Goal: Task Accomplishment & Management: Manage account settings

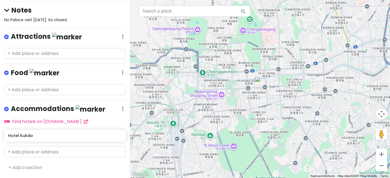
scroll to position [77, 0]
click at [20, 84] on input "text" at bounding box center [65, 89] width 122 height 11
paste input "Bukchon Son Mandu ([PERSON_NAME] & Noodles"
type input "Bukchon Son Mandu ([PERSON_NAME] & Noodles"
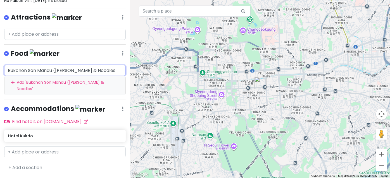
click at [23, 95] on div "Add ' Bukchon Son Mandu ([PERSON_NAME] & Noodles '" at bounding box center [64, 85] width 121 height 19
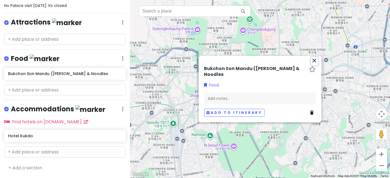
click at [313, 58] on icon "close" at bounding box center [314, 60] width 7 height 7
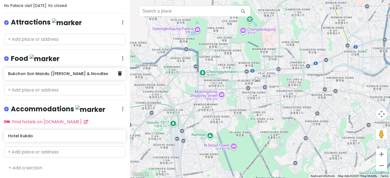
click at [118, 76] on icon at bounding box center [120, 73] width 4 height 4
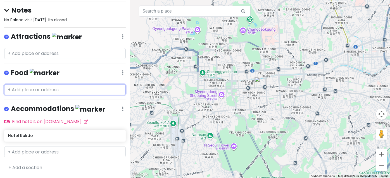
click at [22, 84] on input "text" at bounding box center [65, 89] width 122 height 11
paste input "[STREET_ADDRESS]"
type input "[STREET_ADDRESS]"
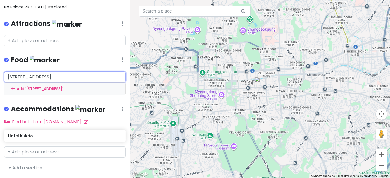
scroll to position [0, 24]
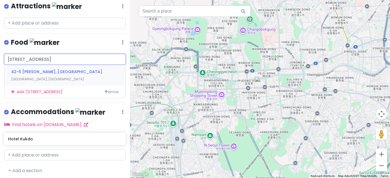
click at [21, 75] on span "42-5 [PERSON_NAME], [GEOGRAPHIC_DATA]" at bounding box center [56, 72] width 91 height 6
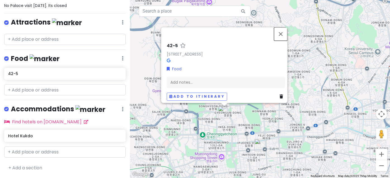
click at [283, 27] on button "Close" at bounding box center [280, 33] width 13 height 13
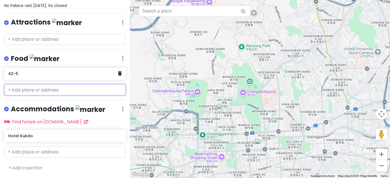
click at [118, 76] on icon at bounding box center [120, 73] width 4 height 4
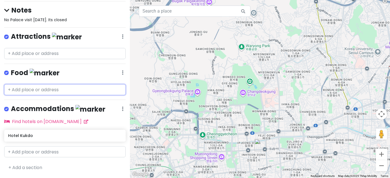
click at [20, 84] on input "text" at bounding box center [65, 89] width 122 height 11
paste input "Bukchon Son Mandu ([PERSON_NAME] & Noodles"
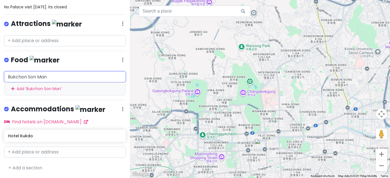
click at [56, 77] on input "Bukchon Son Man" at bounding box center [65, 77] width 122 height 11
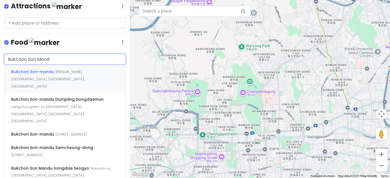
type input "Bukchon Son Mandu"
click at [52, 75] on span "Bukchon Son-mandu" at bounding box center [33, 72] width 44 height 6
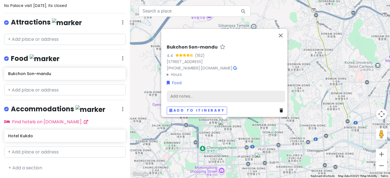
click at [186, 91] on div "Add notes..." at bounding box center [226, 97] width 118 height 12
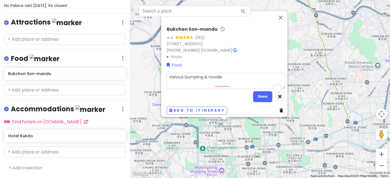
type textarea "Various Dumpling & noodle"
click at [262, 92] on button "Save" at bounding box center [262, 96] width 19 height 11
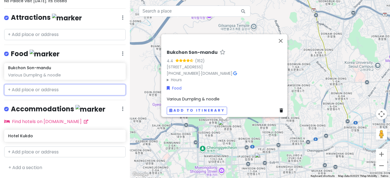
click at [32, 96] on input "text" at bounding box center [65, 89] width 122 height 11
paste input "Cafe Onion Anguk"
type input "Cafe Onion Anguk"
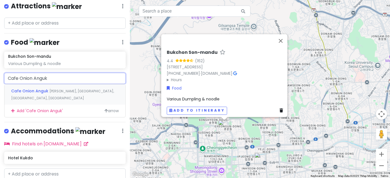
click at [37, 94] on span "Cafe Onion Anguk" at bounding box center [30, 91] width 38 height 6
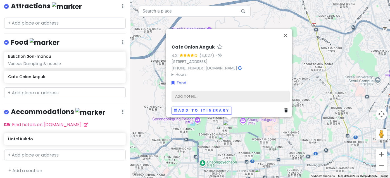
click at [192, 92] on div "Add notes..." at bounding box center [231, 97] width 118 height 12
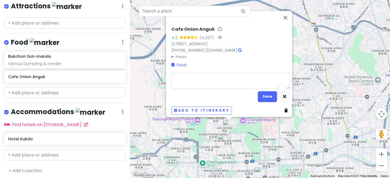
type textarea "x"
type textarea "C"
type textarea "x"
type textarea "Ca"
type textarea "x"
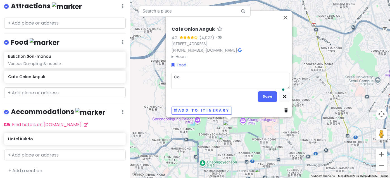
type textarea "Caf"
type textarea "x"
type textarea "Cafe"
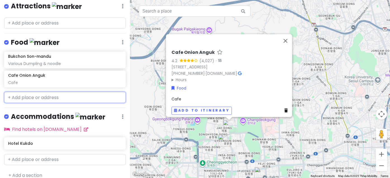
click at [25, 103] on input "text" at bounding box center [65, 97] width 122 height 11
paste input "Samcheong Bingsu"
type input "Samcheong Bingsu"
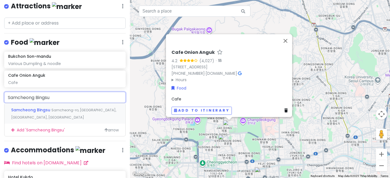
click at [32, 120] on span "Samcheong-ro, [GEOGRAPHIC_DATA], [GEOGRAPHIC_DATA], [GEOGRAPHIC_DATA]" at bounding box center [63, 114] width 105 height 12
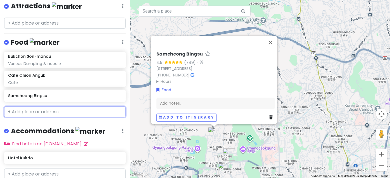
click at [23, 118] on input "text" at bounding box center [65, 111] width 122 height 11
paste input "Muguok"
type input "Muguok"
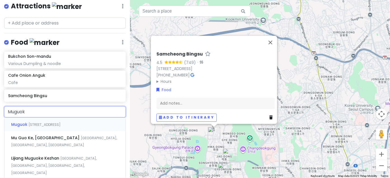
click at [15, 131] on div "Muguok [STREET_ADDRESS]" at bounding box center [64, 124] width 121 height 13
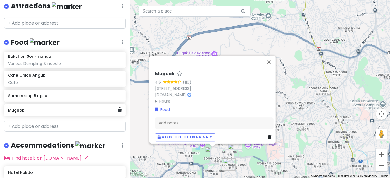
click at [15, 113] on h6 "Muguok" at bounding box center [63, 110] width 110 height 5
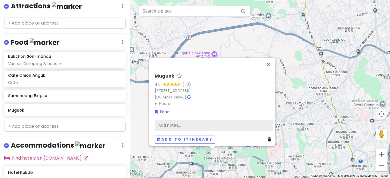
click at [172, 120] on div "Add notes..." at bounding box center [214, 126] width 118 height 12
type textarea "x"
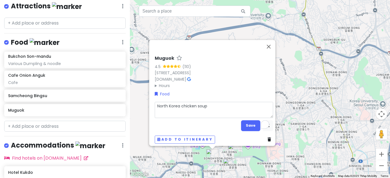
type textarea "North Korea chicken soup"
click at [246, 120] on button "Save" at bounding box center [250, 125] width 19 height 11
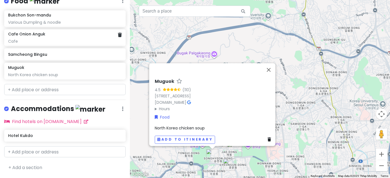
scroll to position [128, 0]
click at [271, 63] on button "Close" at bounding box center [268, 69] width 13 height 13
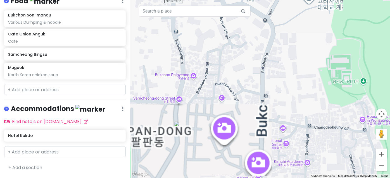
click at [178, 127] on img "Samcheong Bingsu" at bounding box center [180, 127] width 17 height 17
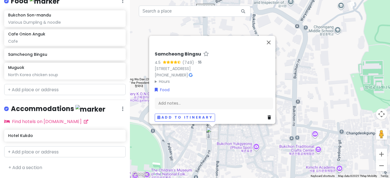
click at [235, 139] on div "Samcheong Bingsu 4.5 (749) · [STREET_ADDRESS] [PHONE_NUMBER] · Hours [DATE] 12:…" at bounding box center [260, 89] width 260 height 178
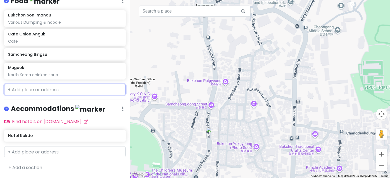
click at [25, 95] on input "text" at bounding box center [65, 89] width 122 height 11
paste input "Osulloc Tea House Bukchon"
type input "Osulloc Tea House Bukchon"
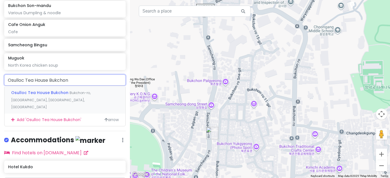
click at [56, 114] on div "Osulloc Tea House Bukchon Bukchon-ro, [GEOGRAPHIC_DATA], [GEOGRAPHIC_DATA], [GE…" at bounding box center [64, 100] width 121 height 28
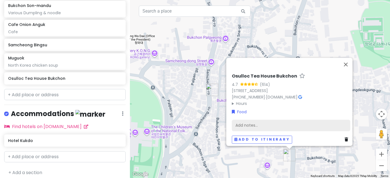
click at [265, 120] on div "Add notes..." at bounding box center [291, 126] width 118 height 12
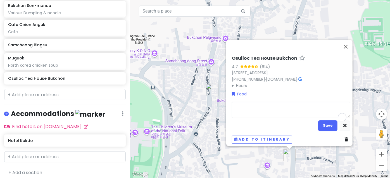
click at [262, 103] on textarea "To enrich screen reader interactions, please activate Accessibility in Grammarl…" at bounding box center [291, 110] width 118 height 16
type textarea "x"
type textarea "M"
type textarea "x"
type textarea "Ma"
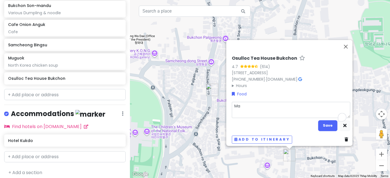
type textarea "x"
type textarea "Mat"
type textarea "x"
type textarea "Matc"
type textarea "x"
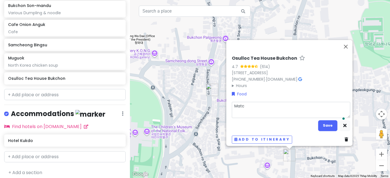
type textarea "Match"
type textarea "x"
type textarea "Matcha"
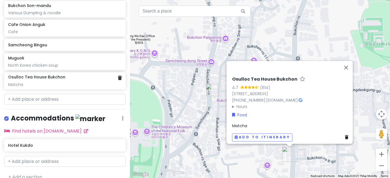
click at [52, 116] on div "[GEOGRAPHIC_DATA] Trip 2025 Private Change Dates Make a Copy Delete Trip Go Pro…" at bounding box center [65, 89] width 130 height 178
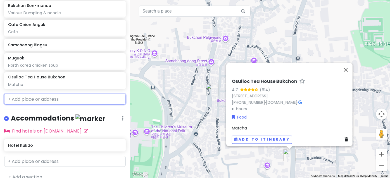
click at [25, 105] on input "text" at bounding box center [65, 99] width 122 height 11
paste input "Cafe Layered Bukchon"
type input "Cafe Layered Bukchon"
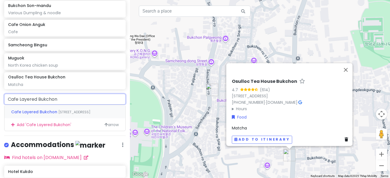
click at [46, 118] on div "Cafe Layered [STREET_ADDRESS]" at bounding box center [64, 111] width 121 height 13
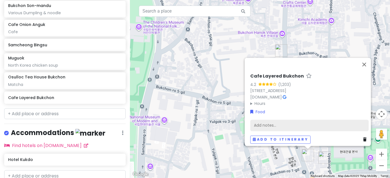
click at [274, 120] on div "Add notes..." at bounding box center [309, 126] width 118 height 12
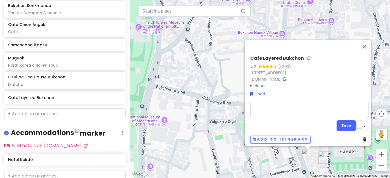
type textarea "x"
type textarea "C"
type textarea "x"
type textarea "Ca"
type textarea "x"
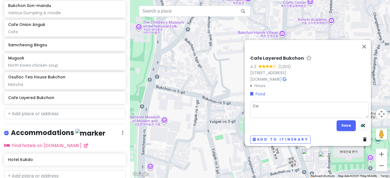
type textarea "Caf"
type textarea "x"
type textarea "Cafe"
click at [343, 121] on button "Save" at bounding box center [346, 125] width 19 height 11
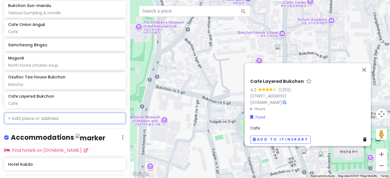
click at [18, 124] on input "text" at bounding box center [65, 118] width 122 height 11
paste input "Dotori Garden Anguk"
type input "Dotori Garden Anguk"
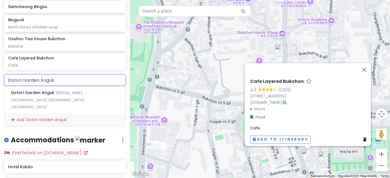
scroll to position [179, 0]
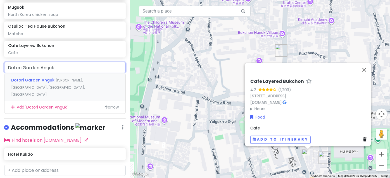
click at [56, 97] on span "[PERSON_NAME], [GEOGRAPHIC_DATA], [GEOGRAPHIC_DATA], [GEOGRAPHIC_DATA]" at bounding box center [47, 87] width 73 height 19
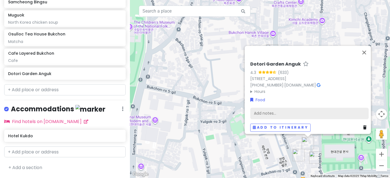
click at [276, 110] on div "Add notes..." at bounding box center [309, 114] width 118 height 12
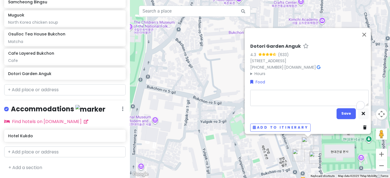
type textarea "x"
type textarea "G"
type textarea "x"
type textarea "Gh"
type textarea "x"
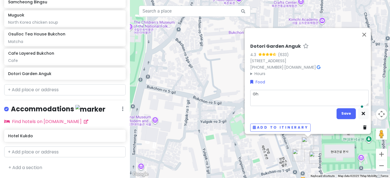
type textarea "Ghi"
type textarea "x"
type textarea "Ghib"
type textarea "x"
type textarea "Ghibl"
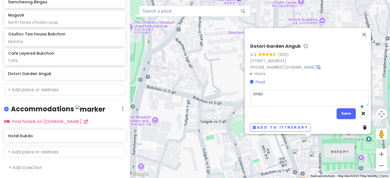
type textarea "x"
type textarea "Ghibli"
type textarea "x"
type textarea "Ghibli"
type textarea "x"
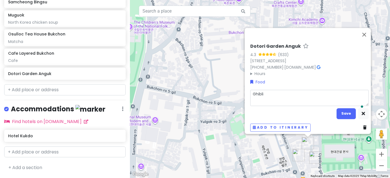
type textarea "Ghibli C"
type textarea "x"
type textarea "Ghibli Ca"
type textarea "x"
type textarea "Ghibli Caf"
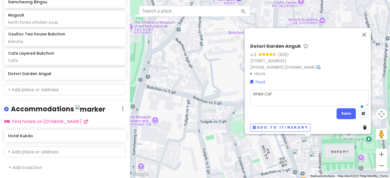
type textarea "x"
type textarea "Ghibli Cafe"
click at [346, 110] on button "Save" at bounding box center [346, 113] width 19 height 11
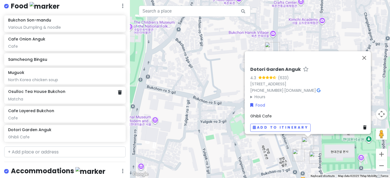
scroll to position [98, 0]
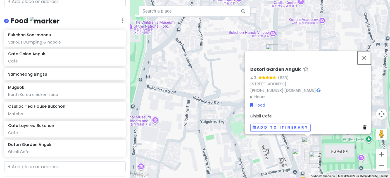
click at [366, 51] on button "Close" at bounding box center [364, 57] width 13 height 13
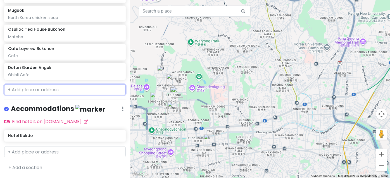
scroll to position [199, 0]
click at [37, 96] on input "text" at bounding box center [65, 89] width 122 height 11
paste input "Odarijip Ganjang Gejang (Marinated Crab)"
type input "Odarijip Ganjang Gejang (Marinated Crab)"
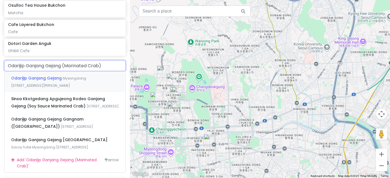
click at [50, 81] on span "Odarijip Ganjang Gejang" at bounding box center [37, 78] width 52 height 6
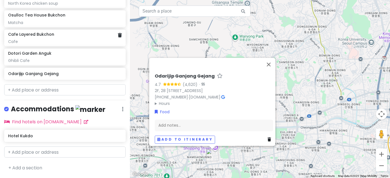
scroll to position [215, 0]
click at [190, 121] on div "Add notes..." at bounding box center [214, 126] width 118 height 12
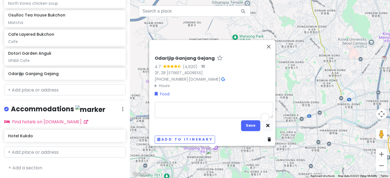
type textarea "x"
type textarea "Marinated Raw Crab"
click at [241, 121] on button "Save" at bounding box center [250, 125] width 19 height 11
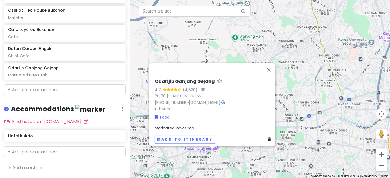
scroll to position [220, 0]
click at [272, 63] on button "Close" at bounding box center [268, 69] width 13 height 13
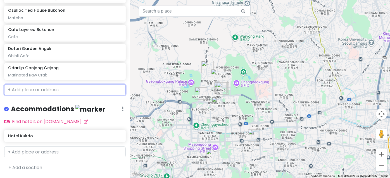
click at [34, 96] on input "text" at bounding box center [65, 89] width 122 height 11
paste input "Myeongdong Kyoja (Noodle main & Dumpling)"
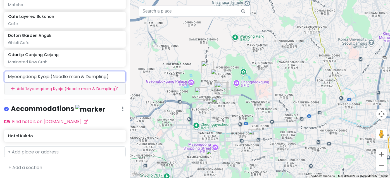
drag, startPoint x: 49, startPoint y: 101, endPoint x: 123, endPoint y: 101, distance: 74.0
click at [123, 95] on div "Myeongdong Kyoja (Noodle main & Dumpling) Add ' Myeongdong Kyoja (Noodle main &…" at bounding box center [65, 83] width 130 height 24
type input "[PERSON_NAME]"
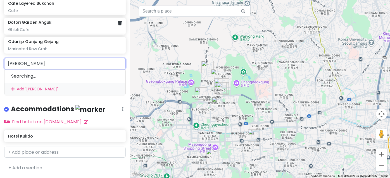
scroll to position [220, 0]
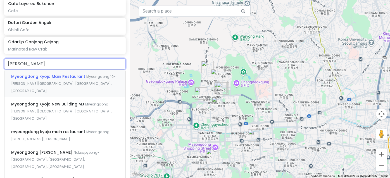
click at [49, 93] on span "Myeongdong 10-[PERSON_NAME][GEOGRAPHIC_DATA], [GEOGRAPHIC_DATA], [GEOGRAPHIC_DA…" at bounding box center [63, 83] width 104 height 19
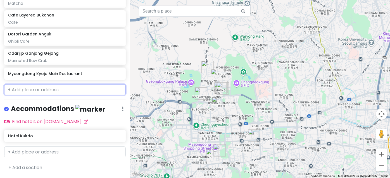
scroll to position [236, 0]
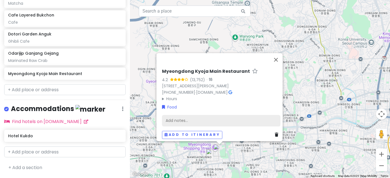
click at [187, 115] on div "Add notes..." at bounding box center [221, 121] width 118 height 12
type textarea "x"
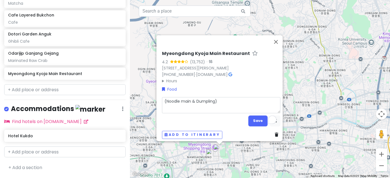
type textarea "(Noodle main & Dumpling)"
click at [257, 116] on button "Save" at bounding box center [257, 121] width 19 height 11
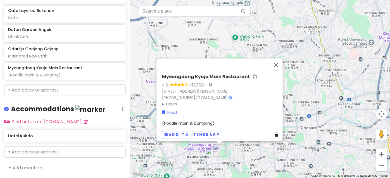
scroll to position [241, 0]
click at [18, 96] on input "text" at bounding box center [65, 89] width 122 height 11
paste input "[GEOGRAPHIC_DATA] banjeom 0410"
type input "[GEOGRAPHIC_DATA] banjeom 0410"
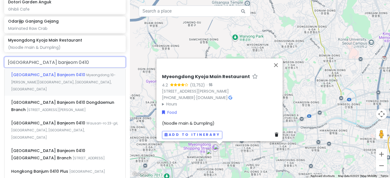
click at [43, 92] on span "Myeongdong 10-[PERSON_NAME][GEOGRAPHIC_DATA], [GEOGRAPHIC_DATA], [GEOGRAPHIC_DA…" at bounding box center [63, 82] width 104 height 19
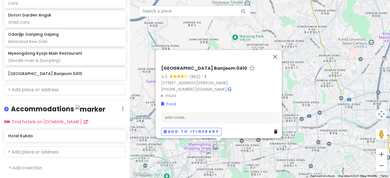
scroll to position [257, 0]
click at [184, 112] on div "Add notes..." at bounding box center [220, 118] width 118 height 12
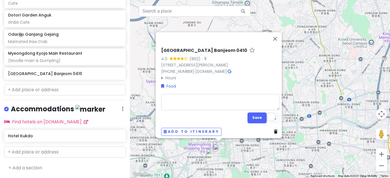
type textarea "x"
type textarea "jajangmyeon+tangsuyuk"
click at [257, 114] on button "Save" at bounding box center [257, 118] width 19 height 11
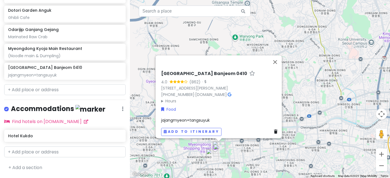
scroll to position [262, 0]
click at [24, 96] on input "text" at bounding box center [65, 89] width 122 height 11
paste input "Solsot Myeongdong branch"
type input "Solsot Myeongdong branch"
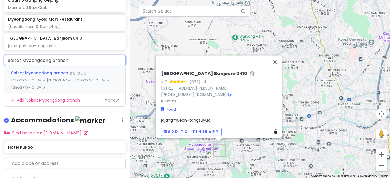
click at [61, 90] on span "솔솥 명동점 [GEOGRAPHIC_DATA][PERSON_NAME], [GEOGRAPHIC_DATA], [GEOGRAPHIC_DATA]" at bounding box center [61, 80] width 100 height 19
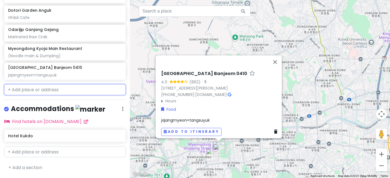
scroll to position [278, 0]
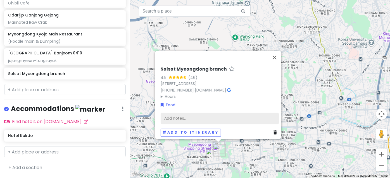
click at [188, 113] on div "Add notes..." at bounding box center [220, 119] width 118 height 12
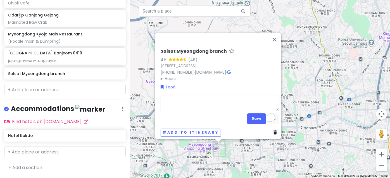
click at [192, 98] on textarea "To enrich screen reader interactions, please activate Accessibility in Grammarl…" at bounding box center [220, 103] width 118 height 16
type textarea "x"
type textarea "H"
type textarea "x"
type textarea "Ho"
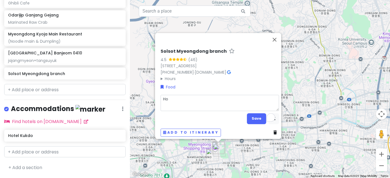
type textarea "x"
type textarea "Hot"
type textarea "x"
type textarea "Hot"
type textarea "x"
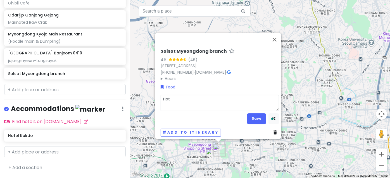
type textarea "Hot p"
type textarea "x"
type textarea "Hot po"
type textarea "x"
type textarea "Hot pot"
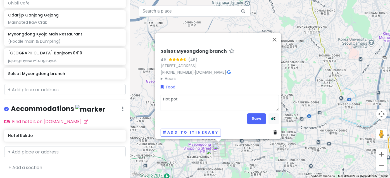
type textarea "x"
type textarea "Hot pot"
type textarea "x"
type textarea "Hot pot r"
type textarea "x"
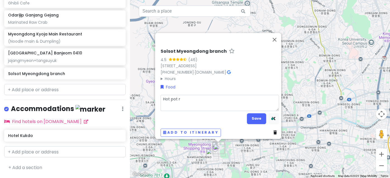
type textarea "Hot pot ri"
type textarea "x"
type textarea "Hot pot ric"
type textarea "x"
type textarea "Hot pot rice"
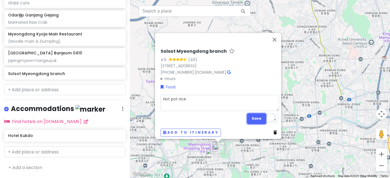
click at [247, 113] on button "Save" at bounding box center [256, 118] width 19 height 11
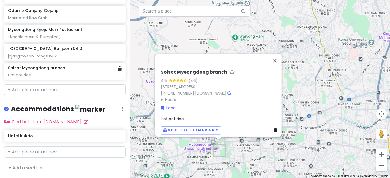
scroll to position [283, 0]
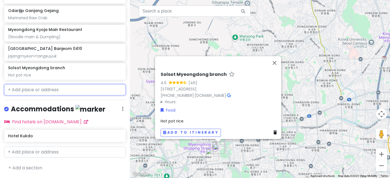
click at [31, 96] on input "text" at bounding box center [65, 89] width 122 height 11
paste input "Buchon Yukhoe Main Store"
type input "Buchon Yukhoe Main Store"
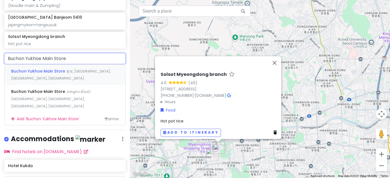
click at [44, 85] on div "Buchon Yukhoe Main Store 종로, [GEOGRAPHIC_DATA], [GEOGRAPHIC_DATA], [GEOGRAPHIC_…" at bounding box center [64, 75] width 121 height 21
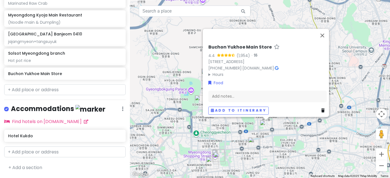
scroll to position [299, 0]
click at [236, 92] on div "Add notes..." at bounding box center [267, 97] width 118 height 12
type textarea "x"
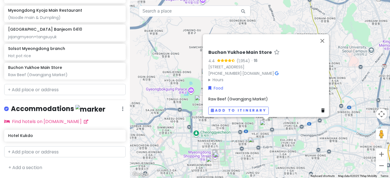
scroll to position [304, 0]
click at [25, 95] on input "text" at bounding box center [65, 89] width 122 height 11
paste input "Namdaemun Kalguksu Alley"
type input "Namdaemun Kalguksu Alley"
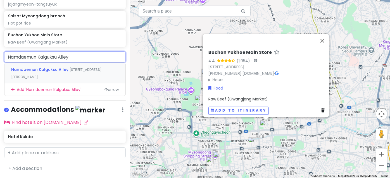
click at [38, 84] on div "Namdaemun Kalguksu Alley [STREET_ADDRESS][PERSON_NAME]" at bounding box center [64, 73] width 121 height 21
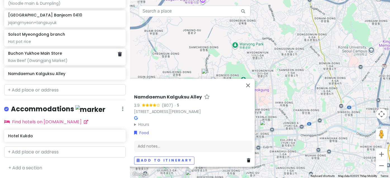
scroll to position [319, 0]
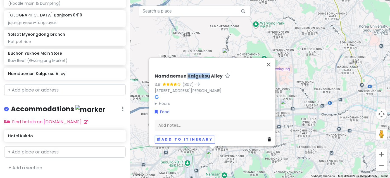
drag, startPoint x: 188, startPoint y: 62, endPoint x: 212, endPoint y: 60, distance: 24.2
click at [212, 73] on div "Namdaemun Kalguksu Alley" at bounding box center [214, 77] width 118 height 8
copy h6 "Kalguksu"
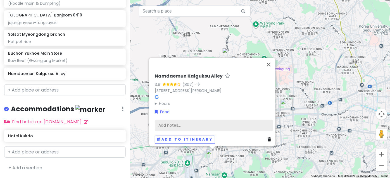
click at [190, 121] on div "Add notes..." at bounding box center [214, 126] width 118 height 12
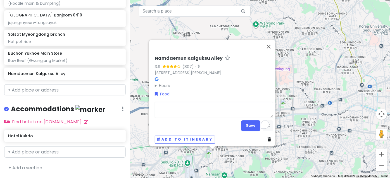
type textarea "x"
type textarea "Kalguksu"
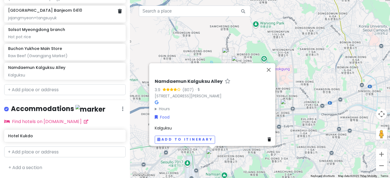
scroll to position [325, 0]
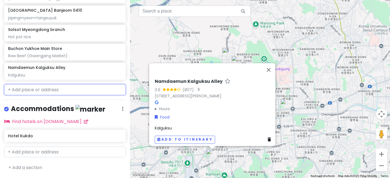
click at [31, 96] on input "text" at bounding box center [65, 89] width 122 height 11
paste input "chapssal Kkwabaegi twisted dounut (Gwangjang Market)"
type input "chapssal Kkwabaegi twisted dounut (Gwangjang Market)"
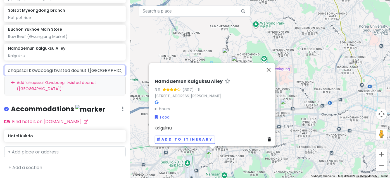
scroll to position [0, 35]
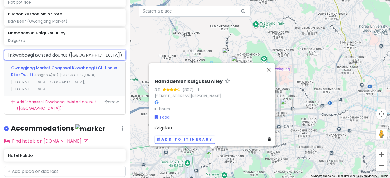
click at [44, 92] on span "Jongno 4(sa)-[GEOGRAPHIC_DATA], [GEOGRAPHIC_DATA], [GEOGRAPHIC_DATA], [GEOGRAPH…" at bounding box center [53, 82] width 85 height 19
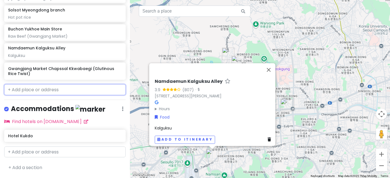
scroll to position [345, 0]
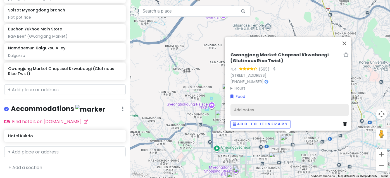
click at [257, 104] on div "Add notes..." at bounding box center [289, 110] width 118 height 12
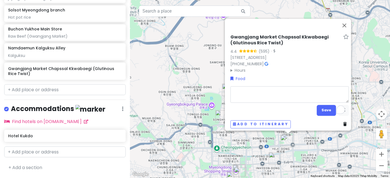
type textarea "x"
type textarea "t"
type textarea "x"
type textarea "tw"
type textarea "x"
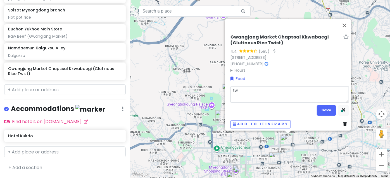
type textarea "twi"
type textarea "x"
type textarea "twis"
type textarea "x"
type textarea "twist"
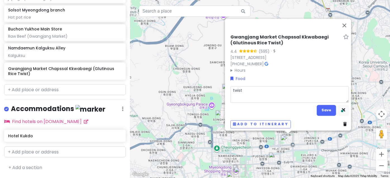
type textarea "x"
type textarea "twiste"
type textarea "x"
type textarea "twisted"
type textarea "x"
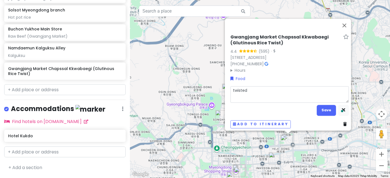
type textarea "twisted d"
type textarea "x"
type textarea "twisted do"
type textarea "x"
type textarea "twisted dou"
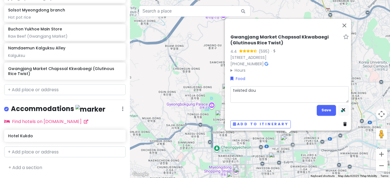
type textarea "x"
type textarea "twisted doug"
type textarea "x"
type textarea "twisted dough"
type textarea "x"
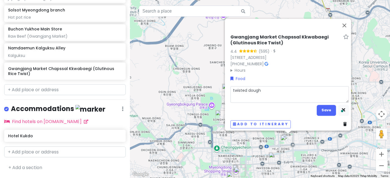
type textarea "twisted doughn"
type textarea "x"
type textarea "twisted doughnu"
type textarea "x"
type textarea "twisted doughnut"
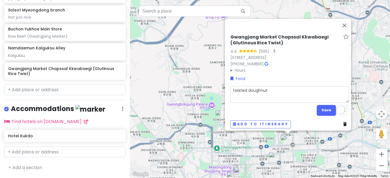
click at [262, 89] on textarea "twisted doughnut" at bounding box center [289, 95] width 118 height 16
type textarea "x"
type textarea "twisted d"
type textarea "x"
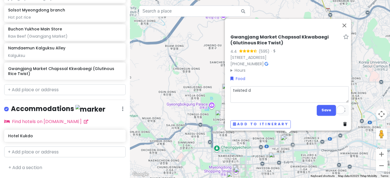
type textarea "twisted do"
type textarea "x"
type textarea "twisted don"
type textarea "x"
type textarea "twisted donu"
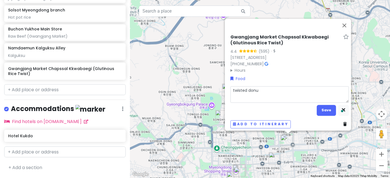
type textarea "x"
type textarea "twisted donut"
click at [317, 110] on button "Save" at bounding box center [326, 110] width 19 height 11
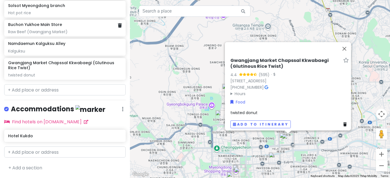
scroll to position [351, 0]
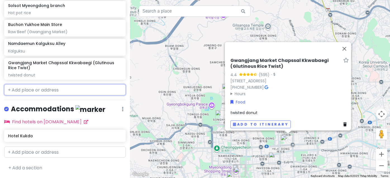
click at [23, 96] on input "text" at bounding box center [65, 89] width 122 height 11
paste input "Onion Cafe Gwangjang Market Branch"
type input "Onion Cafe Gwangjang Market Branch"
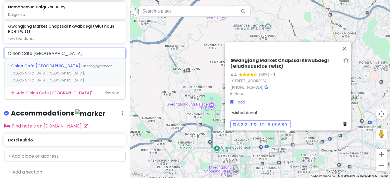
click at [32, 69] on span "Onion Cafe Gwangjang Market Branch" at bounding box center [46, 66] width 70 height 6
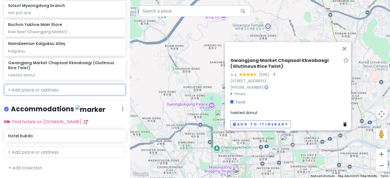
scroll to position [366, 0]
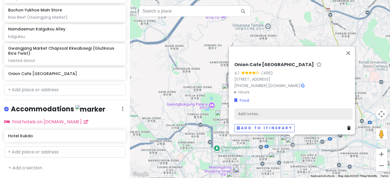
click at [249, 108] on div "Add notes..." at bounding box center [293, 114] width 118 height 12
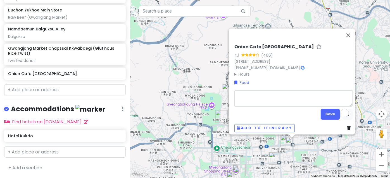
type textarea "x"
type textarea "c"
type textarea "x"
type textarea "ca"
type textarea "x"
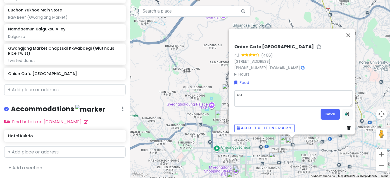
type textarea "caf"
type textarea "x"
type textarea "cafe"
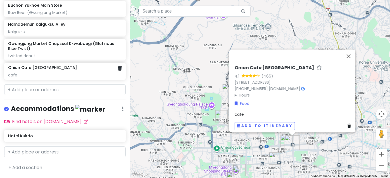
scroll to position [371, 0]
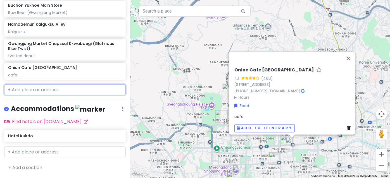
click at [25, 96] on input "text" at bounding box center [65, 89] width 122 height 11
paste input "mirei 중구"
type input "mirei 중구"
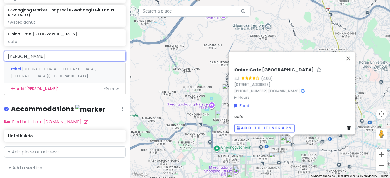
click at [20, 83] on div "mirei South Korea, Seoul, 중구 Hoehyeon-dong 2(i)-ga" at bounding box center [64, 72] width 121 height 21
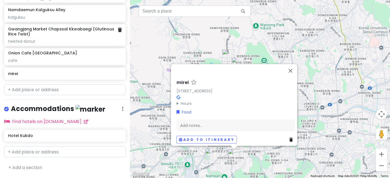
scroll to position [387, 0]
click at [190, 121] on div "Add notes..." at bounding box center [236, 126] width 118 height 12
type textarea "x"
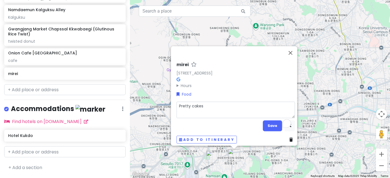
type textarea "Pretty cakes"
click at [265, 120] on button "Save" at bounding box center [272, 125] width 19 height 11
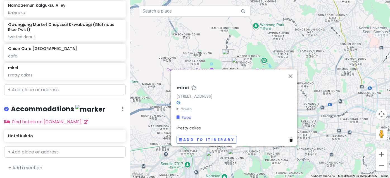
scroll to position [392, 0]
click at [23, 96] on input "text" at bounding box center [65, 89] width 122 height 11
paste input "Wangbijip Myeongdong Main store"
type input "Wangbijip Myeongdong Main store"
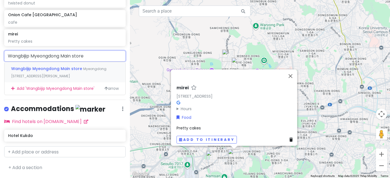
click at [45, 79] on span "Myeongdong 8ga-gil, Jung District, Seoul, South Korea" at bounding box center [58, 72] width 95 height 12
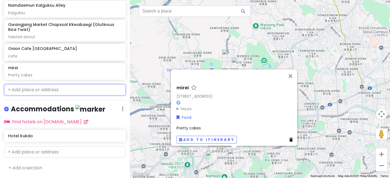
click at [18, 96] on input "text" at bounding box center [65, 89] width 122 height 11
paste input "Wangbijip Myeongdong Main store"
type input "Wangbijip Myeongdong Main store"
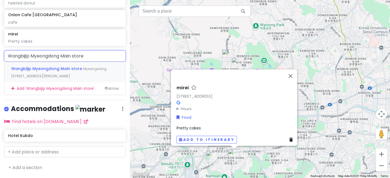
click at [18, 72] on span "Wangbijip Myeongdong Main store" at bounding box center [47, 69] width 72 height 6
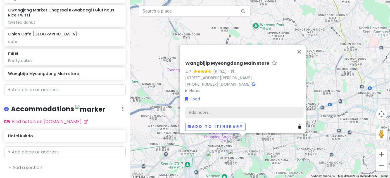
click at [224, 109] on div "Add notes..." at bounding box center [244, 113] width 118 height 12
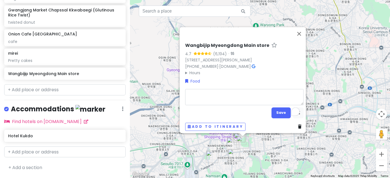
type textarea "x"
type textarea "K"
type textarea "x"
type textarea "K"
type textarea "x"
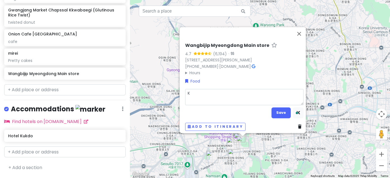
type textarea "K B"
type textarea "x"
type textarea "K BB"
type textarea "x"
type textarea "K BBQ"
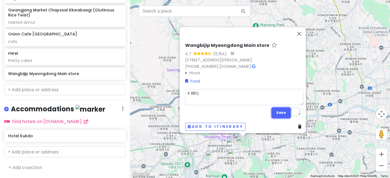
click at [273, 108] on button "Save" at bounding box center [281, 113] width 19 height 11
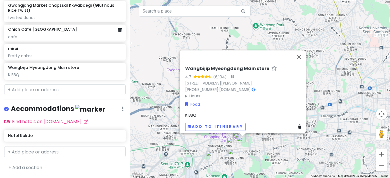
scroll to position [413, 0]
click at [301, 50] on button "Close" at bounding box center [299, 56] width 13 height 13
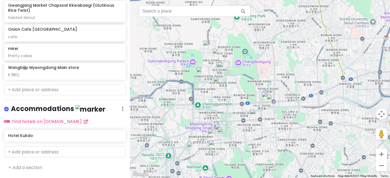
scroll to position [431, 0]
click at [17, 168] on link "+ Add a section" at bounding box center [25, 168] width 34 height 6
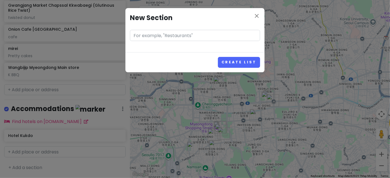
click at [168, 40] on input "text" at bounding box center [195, 35] width 130 height 11
type input "Shopping"
click at [235, 66] on button "Create List" at bounding box center [239, 62] width 42 height 11
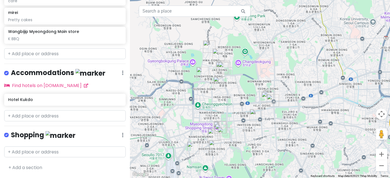
scroll to position [420, 0]
click at [122, 75] on icon at bounding box center [123, 73] width 2 height 4
click at [91, 111] on link "Reorder" at bounding box center [101, 103] width 45 height 13
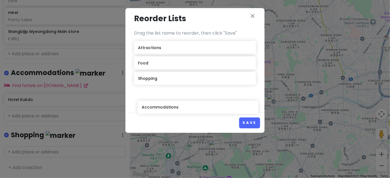
drag, startPoint x: 167, startPoint y: 90, endPoint x: 170, endPoint y: 111, distance: 21.5
click at [170, 104] on div "Attractions Food Accommodations Shopping" at bounding box center [195, 72] width 122 height 63
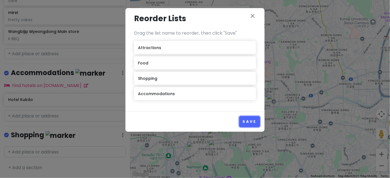
click at [248, 127] on button "Save" at bounding box center [249, 121] width 21 height 11
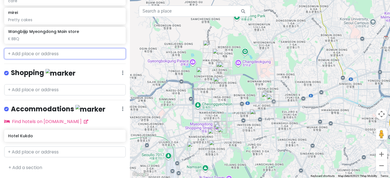
click at [18, 60] on input "text" at bounding box center [65, 53] width 122 height 11
paste input "Jayeondo Sogeumppang (Salt Bread) in Seongsu"
type input "Jayeondo Sogeumppang (Salt Bread) in Seongsu"
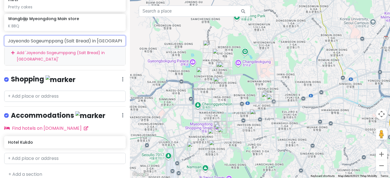
scroll to position [0, 15]
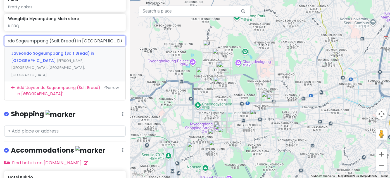
click at [38, 82] on div "Jayeondo Sogeumppang (Salt Bread) in Seongsu Yeonmujang-gil, Seongdong-gu, Seou…" at bounding box center [64, 64] width 121 height 35
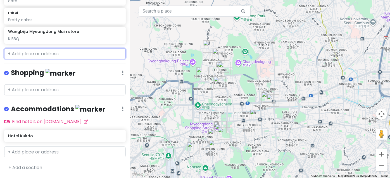
scroll to position [436, 0]
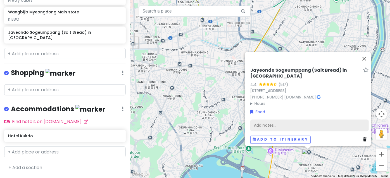
click at [289, 120] on div "Add notes..." at bounding box center [309, 126] width 118 height 12
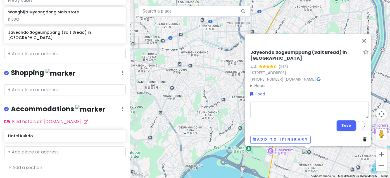
type textarea "x"
type textarea "F"
type textarea "x"
type textarea "Fa"
type textarea "x"
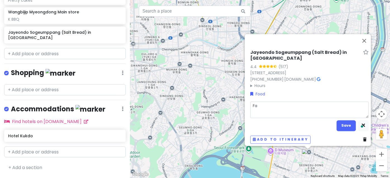
type textarea "Fam"
type textarea "x"
type textarea "Famo"
type textarea "x"
type textarea "Famou"
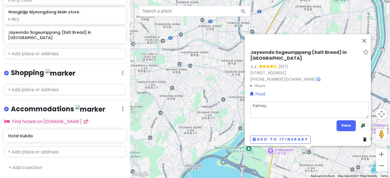
type textarea "x"
type textarea "Famous"
type textarea "x"
type textarea "Famous"
type textarea "x"
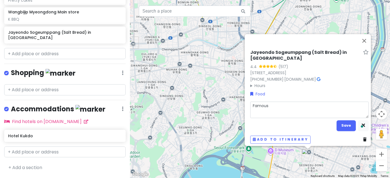
type textarea "Famous s"
type textarea "x"
type textarea "Famous sa"
type textarea "x"
type textarea "Famous sal"
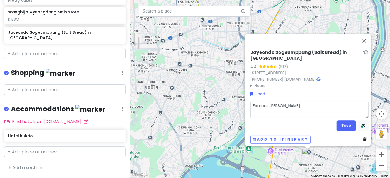
type textarea "x"
type textarea "Famous salt"
type textarea "x"
type textarea "Famous salt"
type textarea "x"
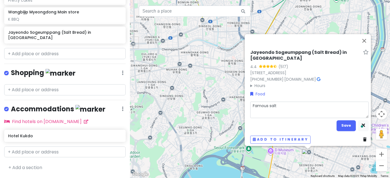
type textarea "Famous salt b"
type textarea "x"
type textarea "Famous salt br"
type textarea "x"
type textarea "Famous salt bre"
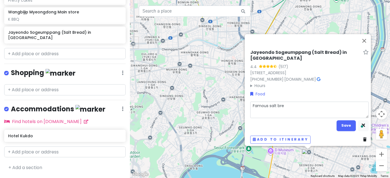
type textarea "x"
type textarea "Famous salt brea"
type textarea "x"
type textarea "Famous salt bread"
click at [343, 126] on button "Save" at bounding box center [346, 125] width 19 height 11
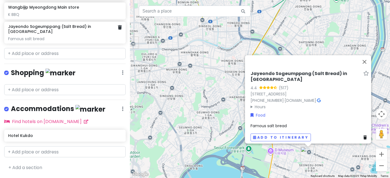
scroll to position [441, 0]
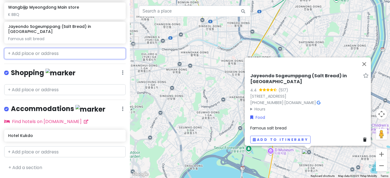
click at [20, 59] on input "text" at bounding box center [65, 53] width 122 height 11
paste input "Oreno Katsu Seongsu Headstore"
type input "Oreno Katsu Seongsu Headstore"
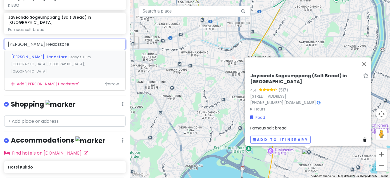
click at [30, 78] on div "Oreno Katsu Seongsu Headstore Seongsuil-ro, Seongdong-gu, Seoul, South Korea" at bounding box center [64, 64] width 121 height 28
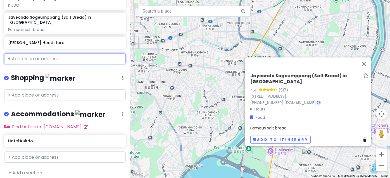
scroll to position [457, 0]
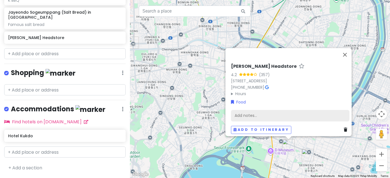
click at [264, 110] on div "Add notes..." at bounding box center [290, 116] width 118 height 12
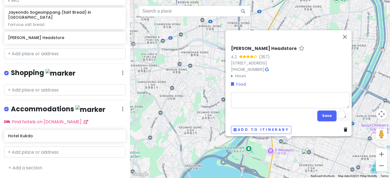
click at [259, 92] on textarea "To enrich screen reader interactions, please activate Accessibility in Grammarl…" at bounding box center [290, 100] width 118 height 16
type textarea "x"
type textarea "T"
type textarea "x"
type textarea "To"
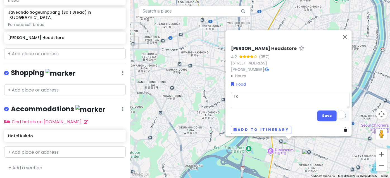
type textarea "x"
type textarea "Ton"
type textarea "x"
type textarea "Tonk"
type textarea "x"
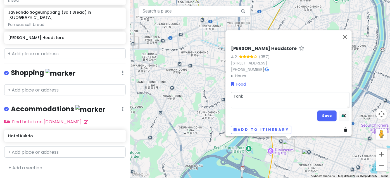
type textarea "Tonka"
type textarea "x"
type textarea "Tonkat"
type textarea "x"
type textarea "Tonkats"
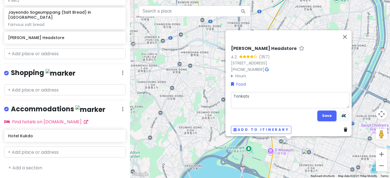
type textarea "x"
type textarea "Tonkatsu"
click at [320, 113] on button "Save" at bounding box center [326, 116] width 19 height 11
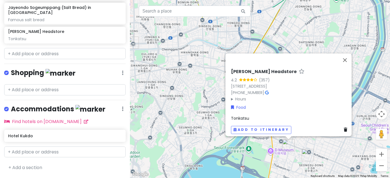
scroll to position [462, 0]
click at [35, 59] on input "text" at bounding box center [65, 53] width 122 height 11
paste input "Grandmother’s Recipe"
type input "Grandmother’s Recipe"
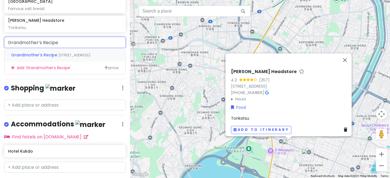
click at [58, 58] on span "Seoulsup 2-gil, Seongsu-dong 1(il)-ga, Seongdong-gu, Seoul, South Korea" at bounding box center [74, 55] width 32 height 5
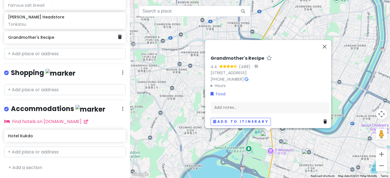
scroll to position [478, 0]
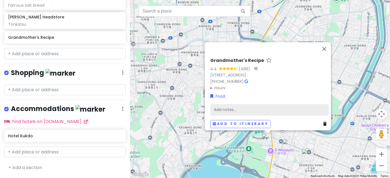
click at [221, 106] on div "Add notes..." at bounding box center [269, 110] width 118 height 12
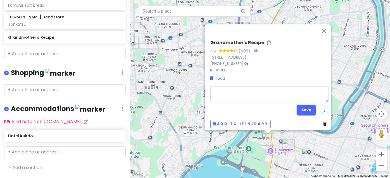
type textarea "x"
type textarea "Korean set meal"
click at [301, 107] on button "Save" at bounding box center [306, 110] width 19 height 11
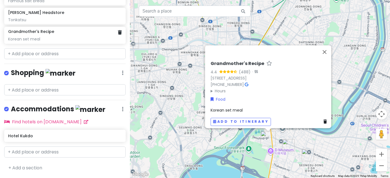
scroll to position [483, 0]
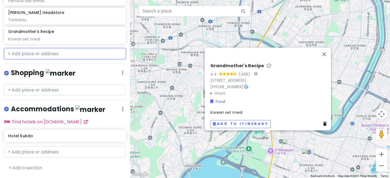
click at [34, 60] on input "text" at bounding box center [65, 53] width 122 height 11
paste input "Gebang Sikdang Seongsu"
type input "Gebang Sikdang Seongsu"
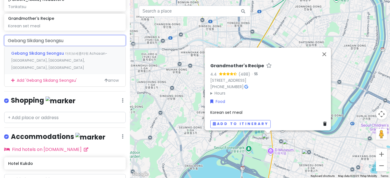
click at [25, 74] on div "Gebang Sikdang Seongsu 더리브세종타워 Achasan-ro, Seongdong-gu, Seoul, South Korea" at bounding box center [64, 60] width 121 height 28
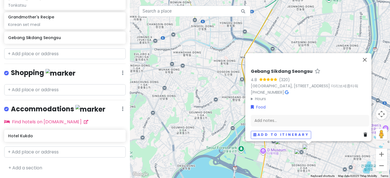
scroll to position [499, 0]
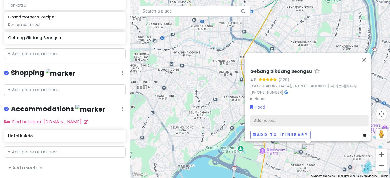
click at [272, 118] on div "Add notes..." at bounding box center [309, 121] width 118 height 12
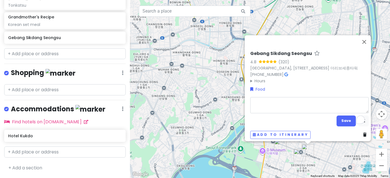
type textarea "x"
type textarea "Marinated crab"
click at [337, 117] on button "Save" at bounding box center [346, 121] width 19 height 11
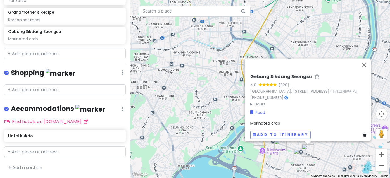
scroll to position [504, 0]
click at [24, 59] on input "text" at bounding box center [65, 53] width 122 height 11
paste input "Cafe Onion Seongsu"
type input "Cafe Onion Seongsu"
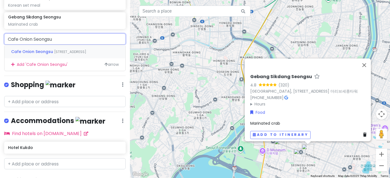
click at [54, 54] on span "Achasan-ro 9-gil, Seongdong-gu, Seoul, South Korea" at bounding box center [70, 51] width 32 height 5
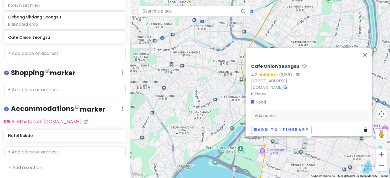
scroll to position [519, 0]
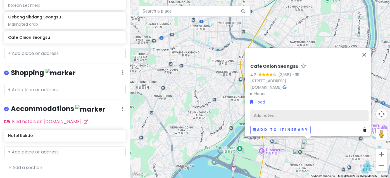
click at [279, 110] on div "Add notes..." at bounding box center [309, 116] width 118 height 12
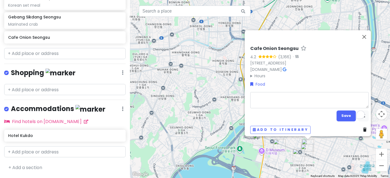
type textarea "x"
type textarea "c"
type textarea "x"
type textarea "ca"
type textarea "x"
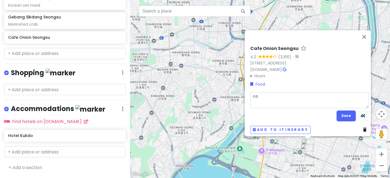
type textarea "caf"
type textarea "x"
type textarea "cafe"
click at [342, 111] on button "Save" at bounding box center [346, 116] width 19 height 11
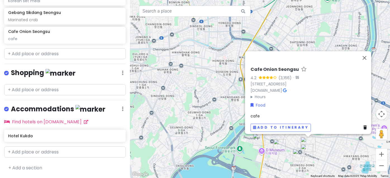
scroll to position [525, 0]
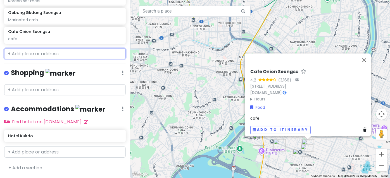
click at [23, 60] on input "text" at bounding box center [65, 53] width 122 height 11
paste input "GLOW SEONGSU"
type input "GLOW SEONGSU"
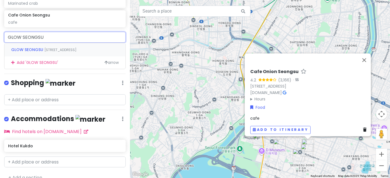
click at [18, 53] on span "GLOW SEONGSU" at bounding box center [27, 50] width 33 height 6
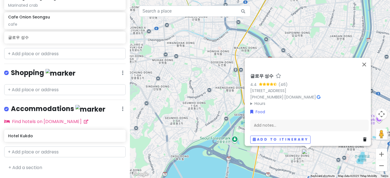
scroll to position [540, 0]
click at [280, 120] on div "Add notes..." at bounding box center [309, 126] width 118 height 12
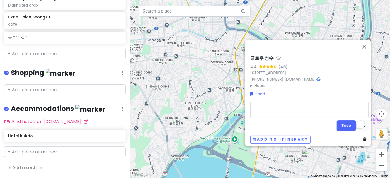
type textarea "x"
type textarea "Outdoor pretty food court (int food)"
click at [344, 123] on button "Save" at bounding box center [346, 125] width 19 height 11
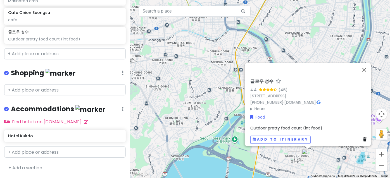
scroll to position [546, 0]
click at [30, 60] on input "text" at bounding box center [65, 53] width 122 height 11
paste input "HAN JUNG SUN"
type input "HAN JUNG SUN"
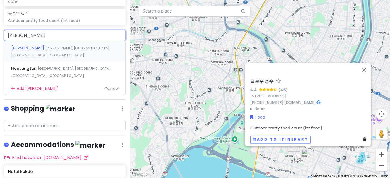
click at [28, 51] on span "HAN JUNG SUN" at bounding box center [28, 48] width 34 height 6
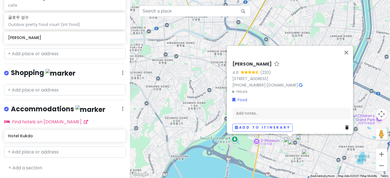
scroll to position [561, 0]
click at [257, 108] on div "Add notes..." at bounding box center [291, 114] width 118 height 12
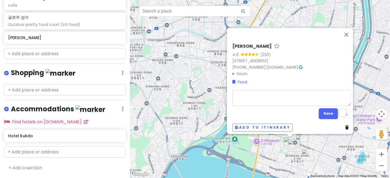
type textarea "x"
type textarea "Korean rice cake"
click at [325, 110] on button "Save" at bounding box center [328, 113] width 19 height 11
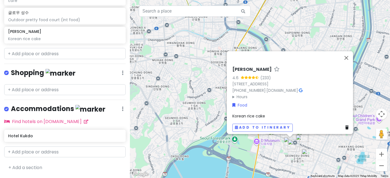
scroll to position [566, 0]
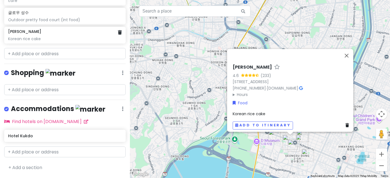
scroll to position [566, 0]
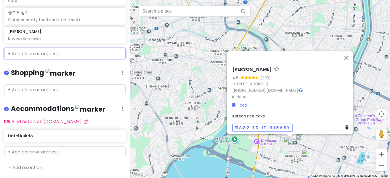
click at [21, 59] on input "text" at bounding box center [65, 53] width 122 height 11
paste input "Ggupdang Seongsu"
type input "Ggupdang Seongsu"
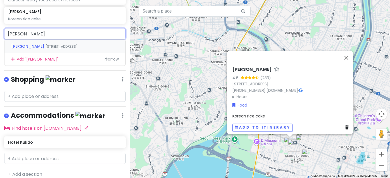
click at [33, 49] on span "Ggupdang Seongsu" at bounding box center [28, 47] width 34 height 6
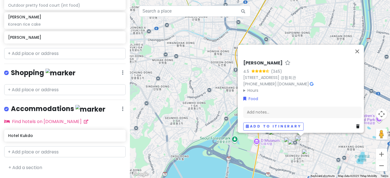
scroll to position [582, 0]
click at [269, 108] on div "Add notes..." at bounding box center [302, 113] width 118 height 12
type textarea "x"
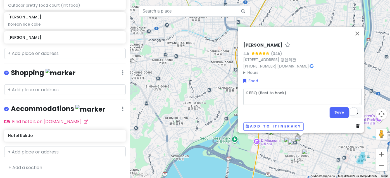
type textarea "K BBQ (Best to book)"
click at [332, 107] on button "Save" at bounding box center [339, 112] width 19 height 11
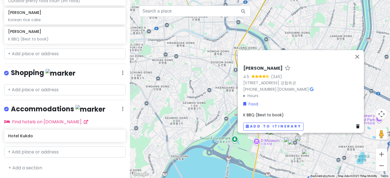
scroll to position [587, 0]
click at [26, 60] on input "text" at bounding box center [65, 53] width 122 height 11
paste input "Jayeondo Sogeumppang (Salt Bread) & Jayeondoga"
type input "Jayeondo Sogeumppang (Salt Bread) & Jayeondoga"
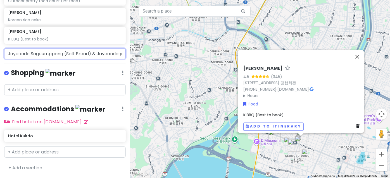
scroll to position [0, 25]
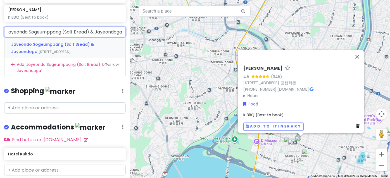
click at [17, 54] on span "Jayeondo Sogeumppang (Salt Bread) & Jayeondoga" at bounding box center [52, 48] width 83 height 13
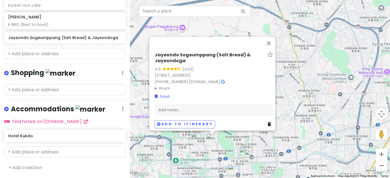
scroll to position [603, 0]
click at [181, 104] on div "Add notes..." at bounding box center [214, 110] width 118 height 12
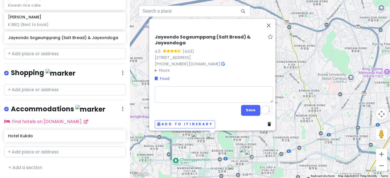
type textarea "x"
type textarea "Salted bread"
click at [241, 105] on button "Save" at bounding box center [250, 110] width 19 height 11
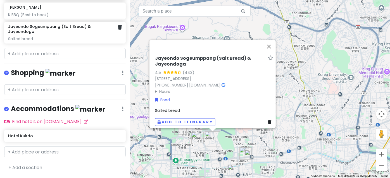
scroll to position [608, 0]
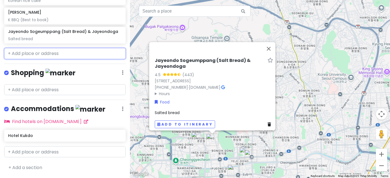
click at [17, 59] on input "text" at bounding box center [65, 53] width 122 height 11
paste input "Soha Salt Pond Ikseon-dong"
type input "Soha Salt Pond Ikseon-dong"
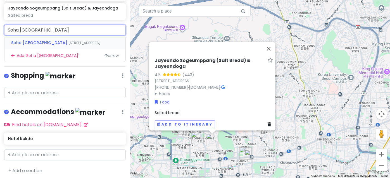
click at [68, 45] on span "Supyo-ro 28-gil, Jongno District, Seoul, South Korea" at bounding box center [84, 43] width 32 height 5
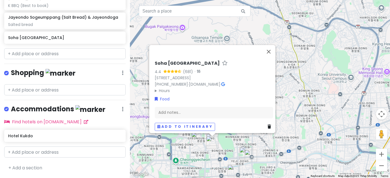
scroll to position [624, 0]
click at [185, 107] on div "Add notes..." at bounding box center [214, 113] width 118 height 12
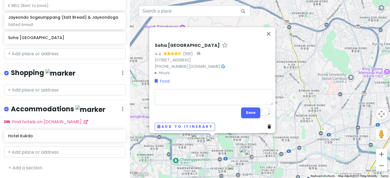
type textarea "x"
type textarea "Cafe (Bread & Pastry)"
click at [244, 111] on button "Save" at bounding box center [250, 113] width 19 height 11
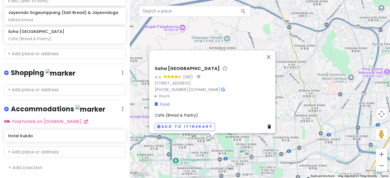
scroll to position [629, 0]
click at [26, 59] on input "text" at bounding box center [65, 53] width 122 height 11
paste input "Cheongsudang Bakery"
type input "Cheongsudang Bakery"
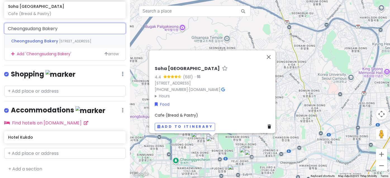
click at [37, 44] on span "Cheongsudang Bakery" at bounding box center [35, 41] width 48 height 6
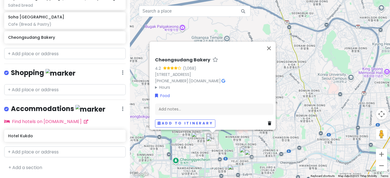
scroll to position [645, 0]
click at [189, 104] on div "Add notes..." at bounding box center [214, 110] width 118 height 12
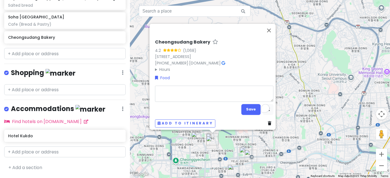
type textarea "x"
type textarea "Cafe (pretty Place)"
click at [179, 86] on textarea "Cafe (pretty Place)" at bounding box center [214, 94] width 118 height 16
type textarea "x"
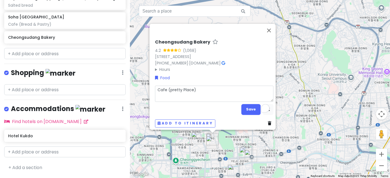
type textarea "Cafe (bPlace)"
type textarea "x"
type textarea "Cafe (bePlace)"
type textarea "x"
type textarea "Cafe (beaPlace)"
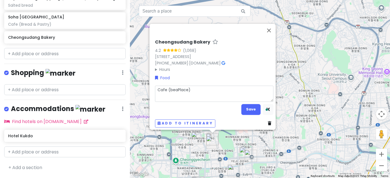
type textarea "x"
type textarea "Cafe (beauPlace)"
type textarea "x"
type textarea "Cafe (beautPlace)"
type textarea "x"
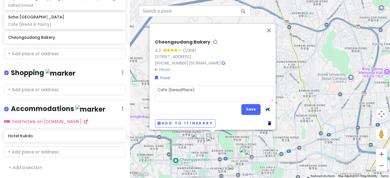
type textarea "Cafe (beautiPlace)"
type textarea "x"
type textarea "Cafe (beautifPlace)"
type textarea "x"
type textarea "Cafe (beautifuPlace)"
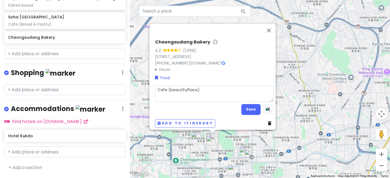
type textarea "x"
type textarea "Cafe (beautifulPlace)"
type textarea "x"
type textarea "Cafe (beautiful Place)"
click at [246, 106] on button "Save" at bounding box center [250, 109] width 19 height 11
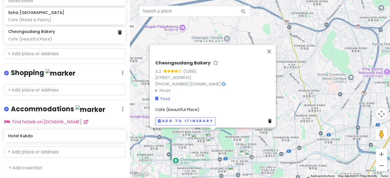
scroll to position [650, 0]
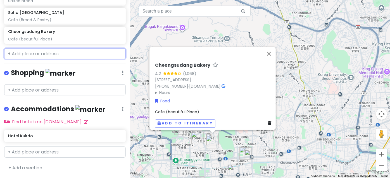
click at [15, 60] on input "text" at bounding box center [65, 53] width 122 height 11
paste input "Jayeondo Sogeumppang (Salt Bread) in Yeonnam"
type input "Jayeondo Sogeumppang (Salt Bread) in Yeonnam"
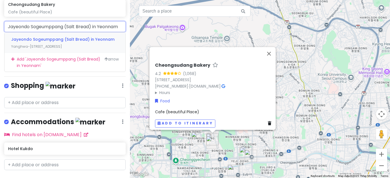
click at [24, 53] on div "Jayeondo Sogeumppang (Salt Bread) in Yeonnam Yanghwa-ro 21-gil, Mapo-gu, Seoul,…" at bounding box center [64, 42] width 121 height 21
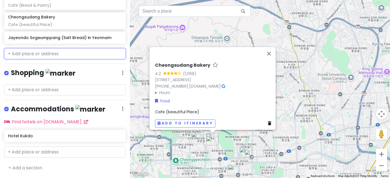
scroll to position [666, 0]
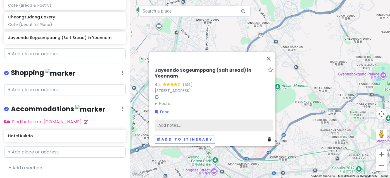
click at [179, 120] on div "Add notes..." at bounding box center [214, 126] width 118 height 12
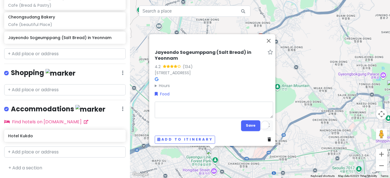
type textarea "x"
type textarea "f"
type textarea "x"
type textarea "fa"
type textarea "x"
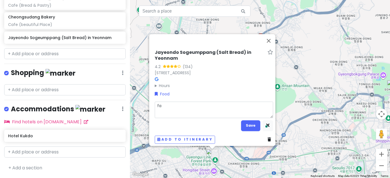
type textarea "fam"
type textarea "x"
type textarea "famo"
type textarea "x"
type textarea "famou"
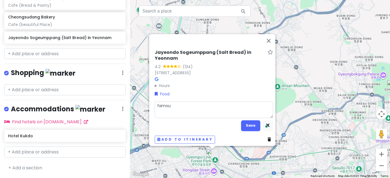
type textarea "x"
type textarea "famous"
type textarea "x"
type textarea "famous"
type textarea "x"
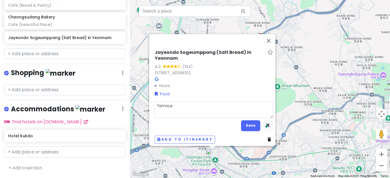
type textarea "famous s"
type textarea "x"
type textarea "famous sa"
type textarea "x"
type textarea "famous sal"
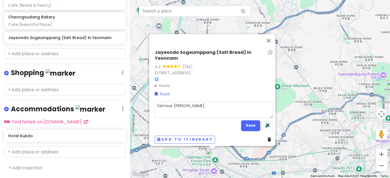
type textarea "x"
type textarea "famous salt"
type textarea "x"
type textarea "famous salt"
type textarea "x"
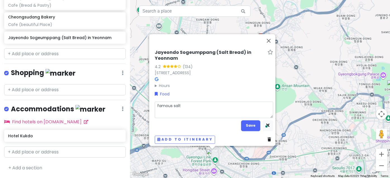
type textarea "famous salt b"
type textarea "x"
type textarea "famous salt br"
type textarea "x"
type textarea "famous salt bre"
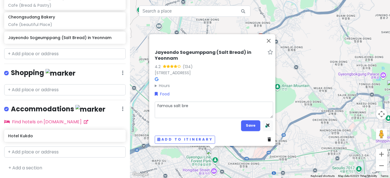
type textarea "x"
type textarea "famous salt brea"
type textarea "x"
type textarea "famous salt bread"
click at [244, 124] on button "Save" at bounding box center [250, 125] width 19 height 11
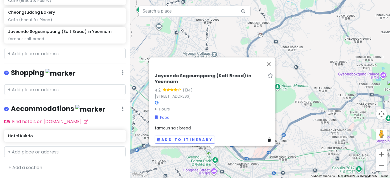
scroll to position [671, 0]
click at [23, 59] on input "text" at bounding box center [65, 53] width 122 height 11
paste input "Jeongdon Hongdae Branch"
type input "Jeongdon Hongdae Branch"
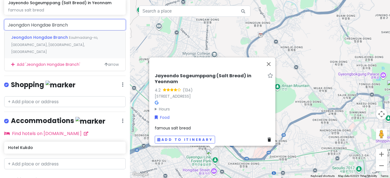
click at [19, 58] on div "Jeongdon Hongdae Branch Eoulmadang-ro, Mapo-gu, Seoul, South Korea" at bounding box center [64, 45] width 121 height 28
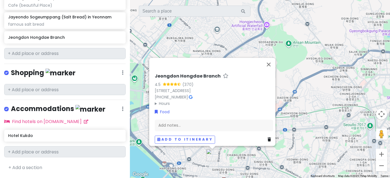
scroll to position [686, 0]
click at [184, 122] on div "Add notes..." at bounding box center [214, 126] width 118 height 12
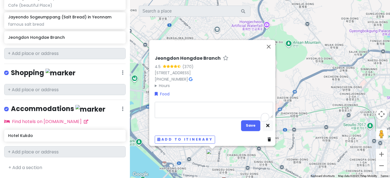
type textarea "x"
type textarea "Tonkatsu"
click at [245, 121] on button "Save" at bounding box center [250, 125] width 19 height 11
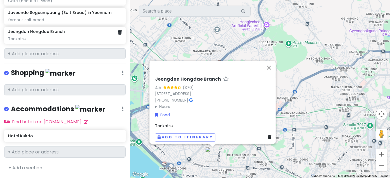
scroll to position [691, 0]
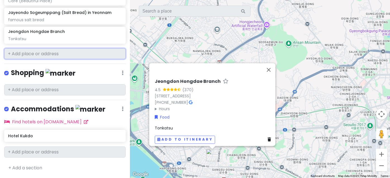
click at [22, 60] on input "text" at bounding box center [65, 53] width 122 height 11
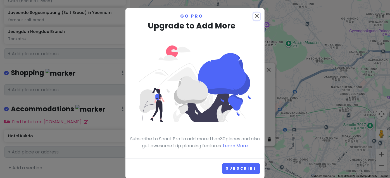
click at [255, 16] on icon "close" at bounding box center [256, 16] width 7 height 7
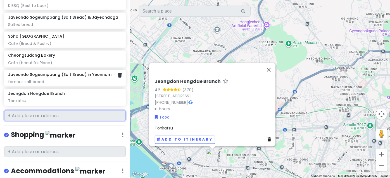
scroll to position [590, 0]
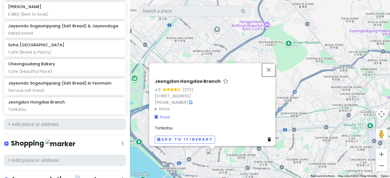
click at [271, 63] on button "Close" at bounding box center [268, 69] width 13 height 13
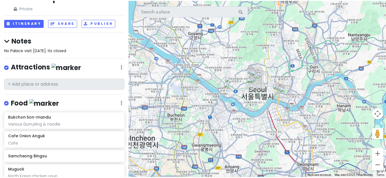
scroll to position [0, 0]
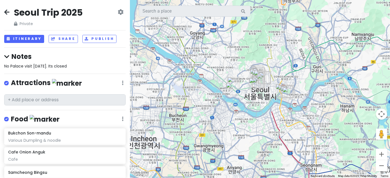
click at [2, 13] on div "Seoul Trip 2025 Private Change Dates Make a Copy Delete Trip Go Pro ⚡️ Give Fee…" at bounding box center [65, 89] width 130 height 178
click at [7, 13] on icon at bounding box center [6, 12] width 5 height 4
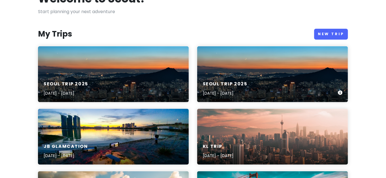
scroll to position [51, 0]
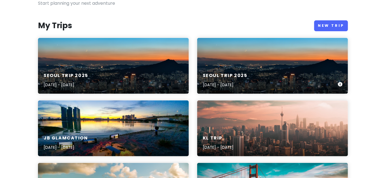
click at [224, 79] on h6 "Seoul Trip 2025" at bounding box center [225, 76] width 45 height 6
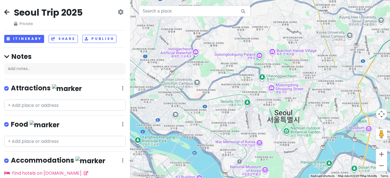
click at [118, 13] on icon at bounding box center [121, 12] width 6 height 4
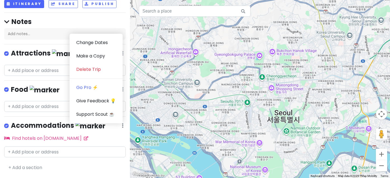
scroll to position [65, 0]
click at [87, 64] on link "Delete Trip" at bounding box center [96, 70] width 53 height 13
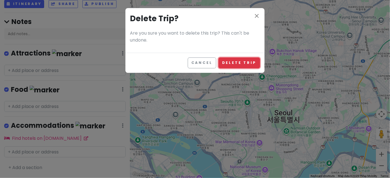
click at [236, 68] on button "Delete Trip" at bounding box center [239, 63] width 42 height 11
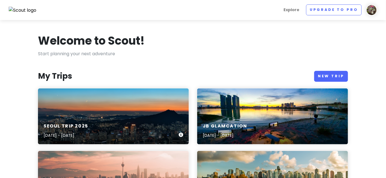
click at [59, 139] on div "Seoul Trip 2025 Oct 4, 2025 - Oct 11, 2025" at bounding box center [66, 130] width 45 height 15
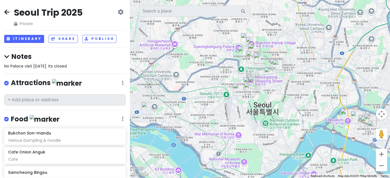
click at [6, 60] on icon at bounding box center [6, 57] width 5 height 6
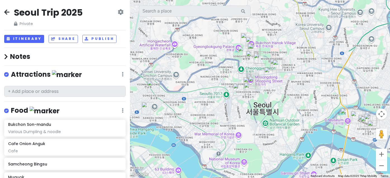
click at [6, 60] on icon at bounding box center [6, 57] width 4 height 6
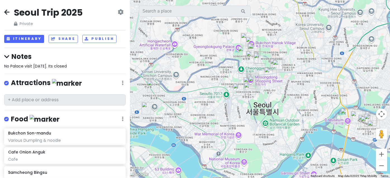
click at [122, 85] on icon at bounding box center [123, 83] width 2 height 4
click at [73, 60] on div "Seoul Trip 2025 Private Change Dates Make a Copy Delete Trip Go Pro ⚡️ Give Fee…" at bounding box center [65, 89] width 130 height 178
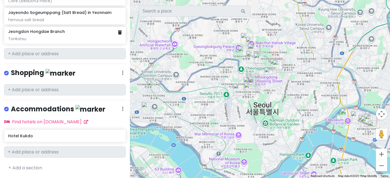
scroll to position [743, 0]
click at [19, 168] on link "+ Add a section" at bounding box center [25, 168] width 34 height 6
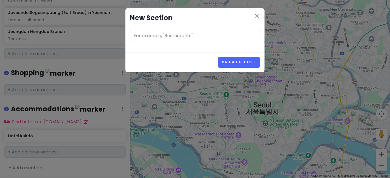
click at [193, 40] on input "text" at bounding box center [195, 35] width 130 height 11
click at [172, 40] on input "text" at bounding box center [195, 35] width 130 height 11
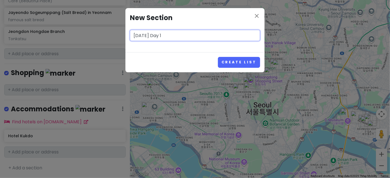
click at [174, 39] on input "Oct 4 Day 1" at bounding box center [195, 35] width 130 height 11
paste input "(Arrival + Insadong + Gwangjang Market + Cheonggyecheon Stream stroll)"
type input "Oct 4 Day 1 - (Arrival + Insadong + Gwangjang Market + Cheonggyecheon Stream st…"
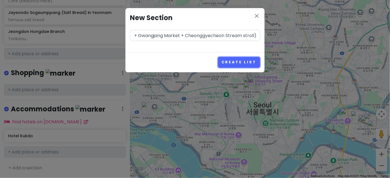
click at [247, 68] on button "Create List" at bounding box center [239, 62] width 42 height 11
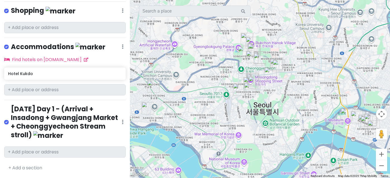
scroll to position [812, 0]
click at [19, 166] on link "+ Add a section" at bounding box center [25, 168] width 34 height 6
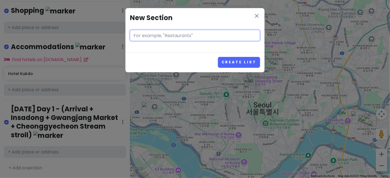
click at [161, 40] on input "text" at bounding box center [195, 35] width 130 height 11
paste input "(Church + Beauty Experience + Myeondong)"
type input "Oct 5 Day 2 - (Church + Beauty Experience + Myeondong)"
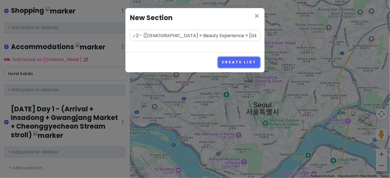
click at [235, 68] on button "Create List" at bounding box center [239, 62] width 42 height 11
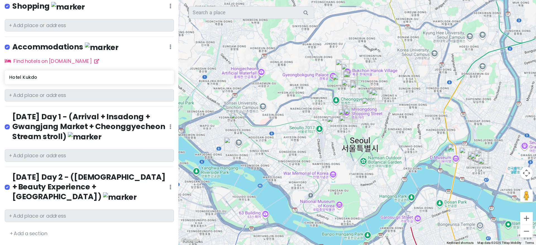
scroll to position [775, 0]
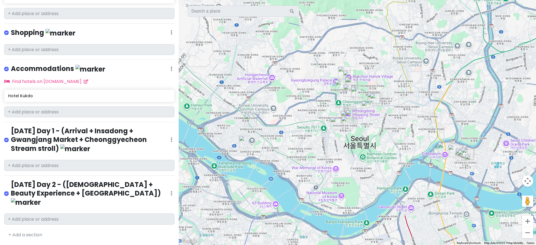
click at [16, 178] on link "+ Add a section" at bounding box center [25, 235] width 34 height 6
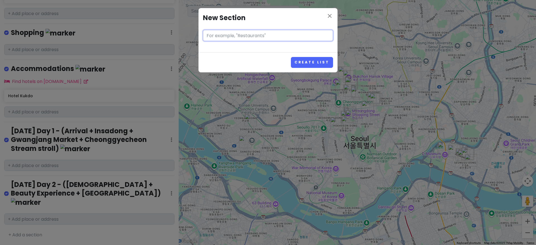
click at [234, 37] on input "text" at bounding box center [268, 35] width 130 height 11
paste input "(Palace + Bukchon + Tongin Market)"
type input "Oct 7 Day 3 - (Palace + Bukchon + Tongin Market)"
click at [291, 57] on button "Create List" at bounding box center [312, 62] width 42 height 11
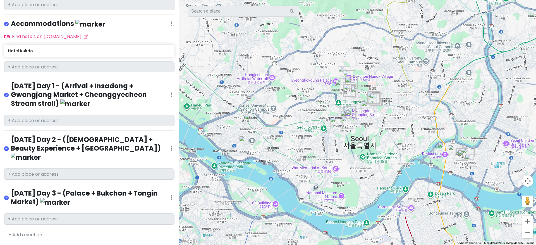
scroll to position [825, 0]
click at [171, 178] on icon at bounding box center [172, 197] width 2 height 4
click at [146, 146] on link "Edit" at bounding box center [150, 152] width 45 height 13
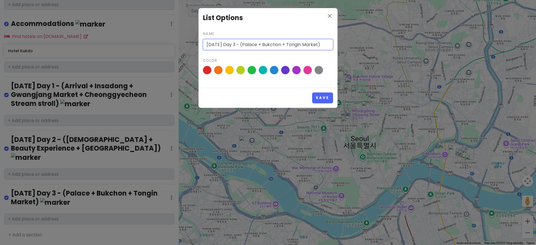
click at [236, 50] on input "Oct 7 Day 3 - (Palace + Bukchon + Tongin Market)" at bounding box center [268, 44] width 130 height 11
type input "Oct 6 Day 3 - (Palace + Bukchon + Tongin Market)"
click at [312, 92] on button "Save" at bounding box center [322, 97] width 21 height 11
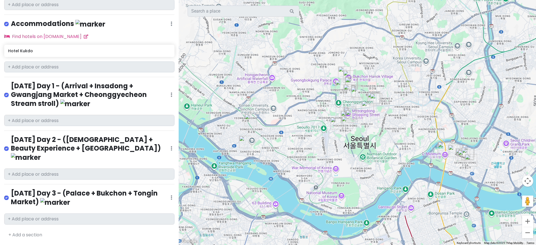
click at [55, 178] on div "+ Add a section" at bounding box center [89, 234] width 170 height 7
click at [32, 178] on link "+ Add a section" at bounding box center [25, 235] width 34 height 6
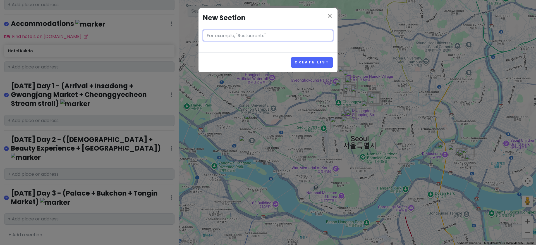
click at [252, 41] on input "text" at bounding box center [268, 35] width 130 height 11
paste input "(Day Trip – Nami Island & Garden of Morning Calm)"
type input "Oct 7 Day 4 - (Day Trip – Nami Island & Garden of Morning Calm)"
click at [291, 57] on button "Create List" at bounding box center [312, 62] width 42 height 11
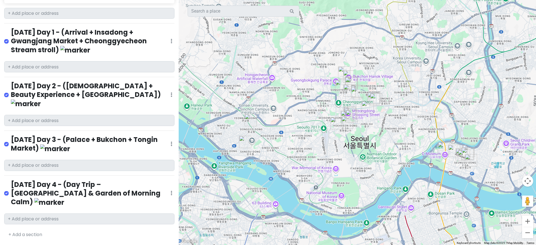
scroll to position [875, 0]
click at [31, 178] on link "+ Add a section" at bounding box center [25, 234] width 34 height 6
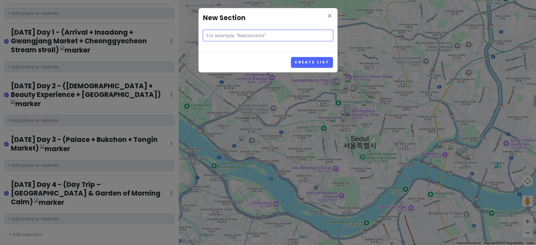
click at [237, 40] on input "text" at bounding box center [268, 35] width 130 height 11
paste input "Hongdae + Ewha (cheap fashion street)+ Yeouido Hangang Park"
type input "Oct 8 Day 5 - Hongdae + Ewha (cheap fashion street)+ Yeouido Hangang Park"
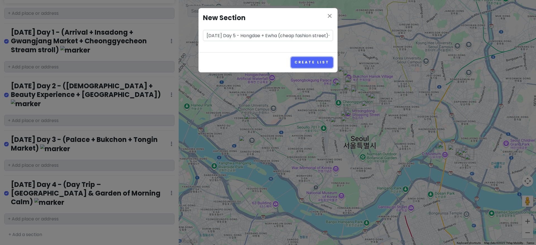
click at [304, 68] on button "Create List" at bounding box center [312, 62] width 42 height 11
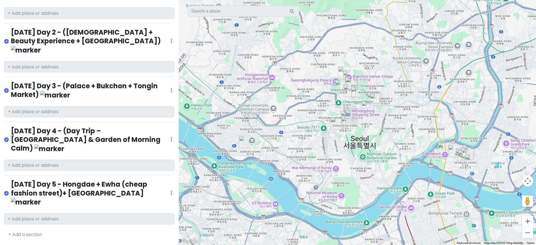
scroll to position [934, 0]
click at [31, 178] on link "+ Add a section" at bounding box center [25, 234] width 34 height 6
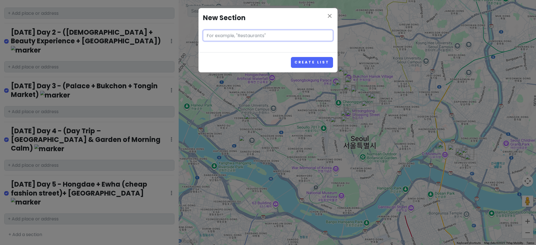
click at [241, 38] on input "text" at bounding box center [268, 35] width 130 height 11
paste input "(seokchon lake park + Seongsu + Han River Night Market)"
type input "Oct 9 Day6 - (seokchon lake park + Seongsu + Han River Night Market)"
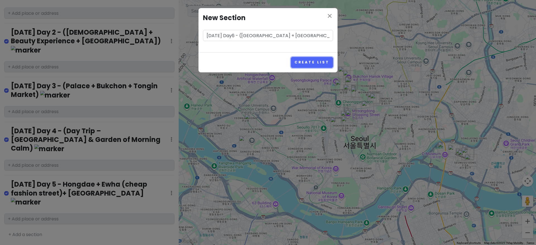
click at [310, 68] on button "Create List" at bounding box center [312, 62] width 42 height 11
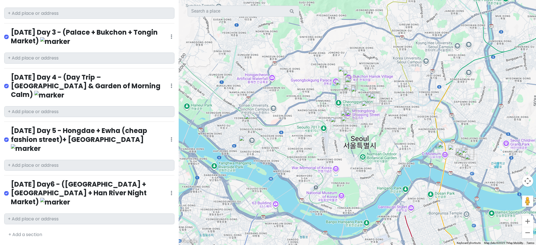
scroll to position [984, 0]
click at [26, 178] on link "+ Add a section" at bounding box center [25, 234] width 34 height 6
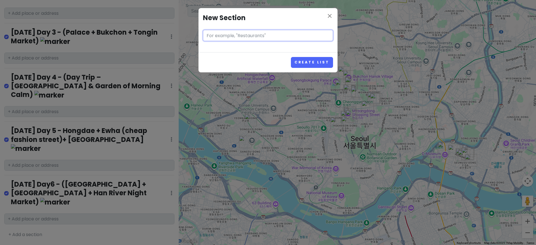
click at [251, 39] on input "text" at bounding box center [268, 35] width 130 height 11
paste input "Dongdaemun"
type input "Oct 10 Day 7 - Dongdaemun"
click at [306, 68] on button "Create List" at bounding box center [312, 62] width 42 height 11
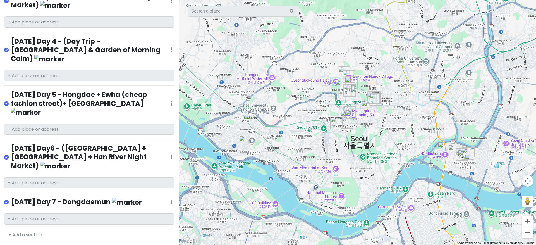
scroll to position [1024, 0]
click at [34, 178] on link "+ Add a section" at bounding box center [25, 235] width 34 height 6
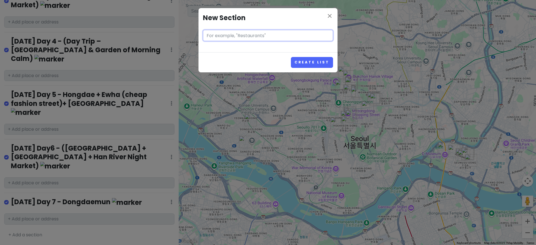
click at [257, 41] on input "text" at bounding box center [268, 35] width 130 height 11
paste input "(Leisure + Departure)"
type input "Oct 11 Day 8 - (Leisure + Departure)"
click at [313, 68] on button "Create List" at bounding box center [312, 62] width 42 height 11
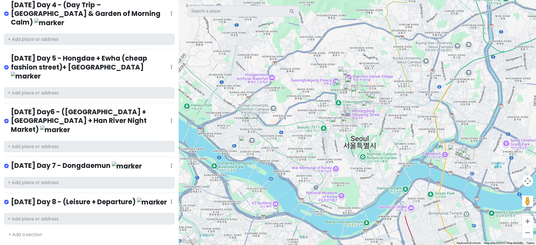
scroll to position [1064, 0]
click at [168, 161] on div "Oct 10 Day 7 - Dongdaemun Edit Reorder Delete List" at bounding box center [89, 166] width 170 height 11
click at [171, 163] on icon at bounding box center [172, 165] width 2 height 4
click at [135, 176] on link "Edit" at bounding box center [150, 182] width 45 height 13
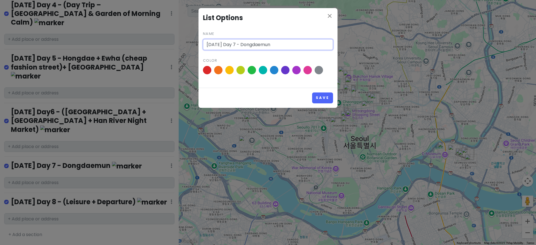
click at [245, 50] on input "Oct 10 Day 7 - Dongdaemun" at bounding box center [268, 44] width 130 height 11
type input "Oct 10 Day 7 - Grace cafe (Gangnam) + Dongdaemun"
click at [312, 92] on button "Save" at bounding box center [322, 97] width 21 height 11
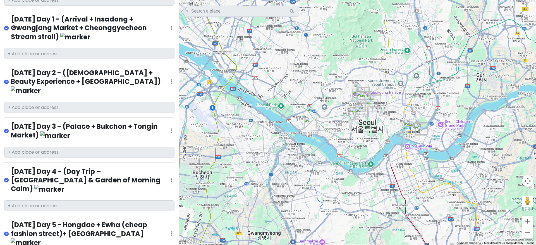
scroll to position [795, 0]
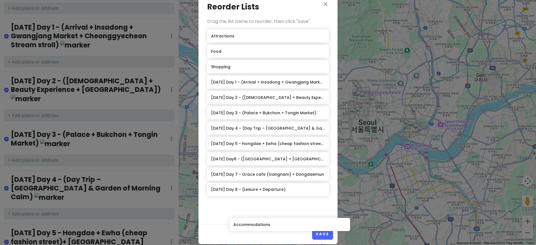
scroll to position [43, 0]
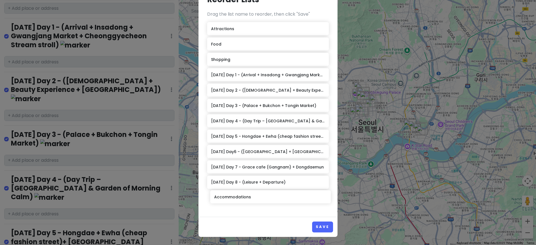
drag, startPoint x: 242, startPoint y: 103, endPoint x: 247, endPoint y: 197, distance: 94.3
click at [247, 178] on div "Attractions Food Shopping Accommodations Oct 4 Day 1 - (Arrival + Insadong + Gw…" at bounding box center [268, 115] width 122 height 186
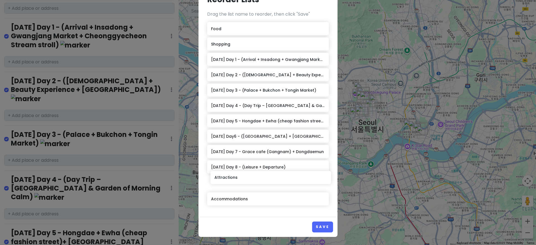
drag, startPoint x: 237, startPoint y: 54, endPoint x: 243, endPoint y: 179, distance: 124.7
click at [243, 178] on div "Attractions Food Shopping Oct 4 Day 1 - (Arrival + Insadong + Gwangjang Market …" at bounding box center [268, 115] width 122 height 186
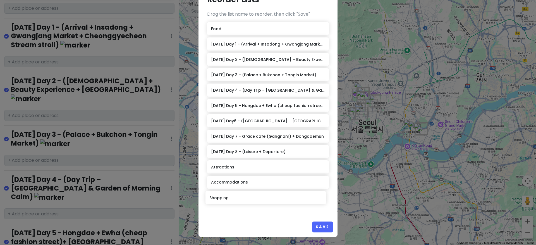
drag, startPoint x: 237, startPoint y: 27, endPoint x: 238, endPoint y: 198, distance: 170.7
click at [238, 178] on div "Food Shopping Oct 4 Day 1 - (Arrival + Insadong + Gwangjang Market + Cheonggyec…" at bounding box center [268, 115] width 122 height 186
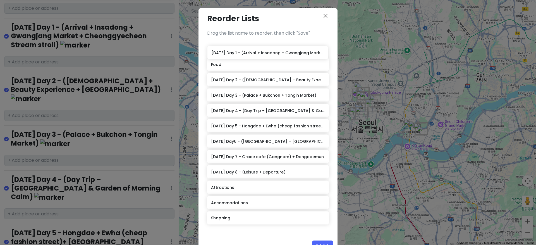
drag, startPoint x: 232, startPoint y: 69, endPoint x: 235, endPoint y: 52, distance: 16.9
click at [235, 52] on div "Food Oct 4 Day 1 - (Arrival + Insadong + Gwangjang Market + Cheonggyecheon Stre…" at bounding box center [268, 134] width 122 height 186
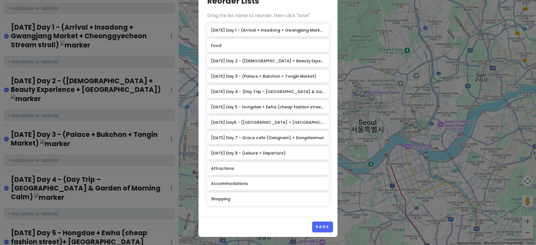
scroll to position [43, 0]
click at [314, 178] on button "Save" at bounding box center [322, 227] width 21 height 11
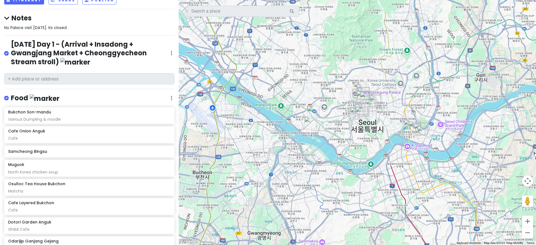
scroll to position [27, 0]
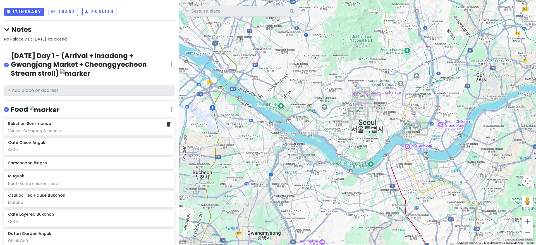
click at [50, 133] on div "Various Dumpling & noodle" at bounding box center [89, 130] width 162 height 5
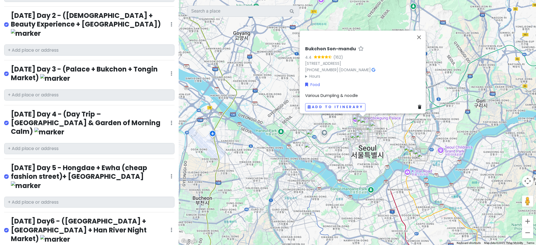
scroll to position [726, 0]
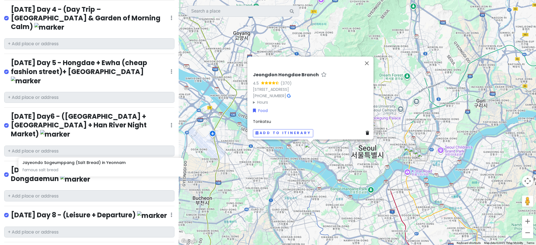
scroll to position [833, 0]
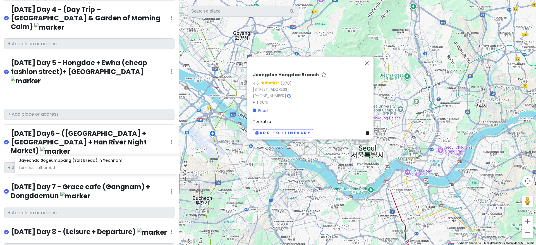
drag, startPoint x: 24, startPoint y: 29, endPoint x: 35, endPoint y: 168, distance: 140.1
click at [35, 168] on div "Seoul Trip 2025 Private Change Dates Make a Copy Delete Trip Go Pro ⚡️ Give Fee…" at bounding box center [89, 122] width 179 height 245
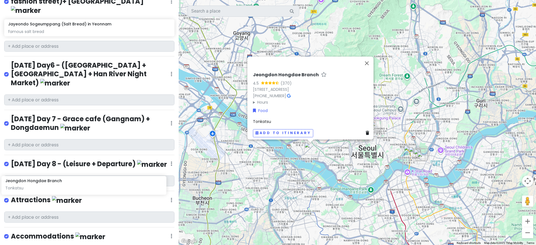
scroll to position [885, 0]
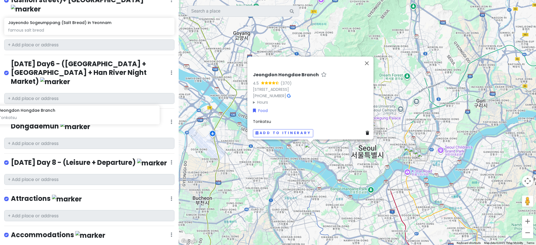
drag, startPoint x: 17, startPoint y: 103, endPoint x: 8, endPoint y: 118, distance: 17.8
click at [8, 118] on div "Seoul Trip 2025 Private Change Dates Make a Copy Delete Trip Go Pro ⚡️ Give Fee…" at bounding box center [89, 122] width 179 height 245
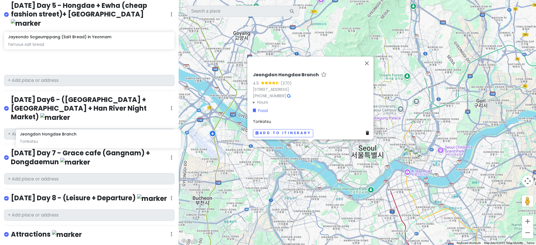
scroll to position [885, 0]
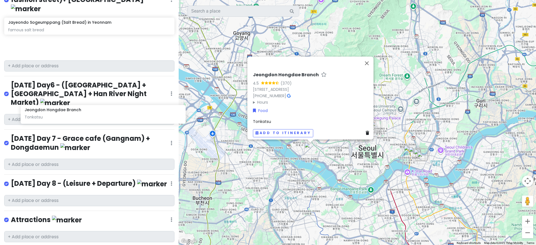
drag, startPoint x: 16, startPoint y: 79, endPoint x: 32, endPoint y: 118, distance: 42.7
click at [32, 118] on div "Seoul Trip 2025 Private Change Dates Make a Copy Delete Trip Go Pro ⚡️ Give Fee…" at bounding box center [89, 122] width 179 height 245
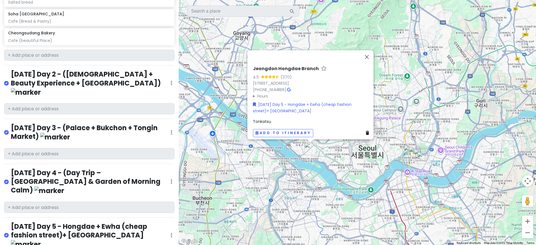
scroll to position [628, 0]
